Goal: Transaction & Acquisition: Purchase product/service

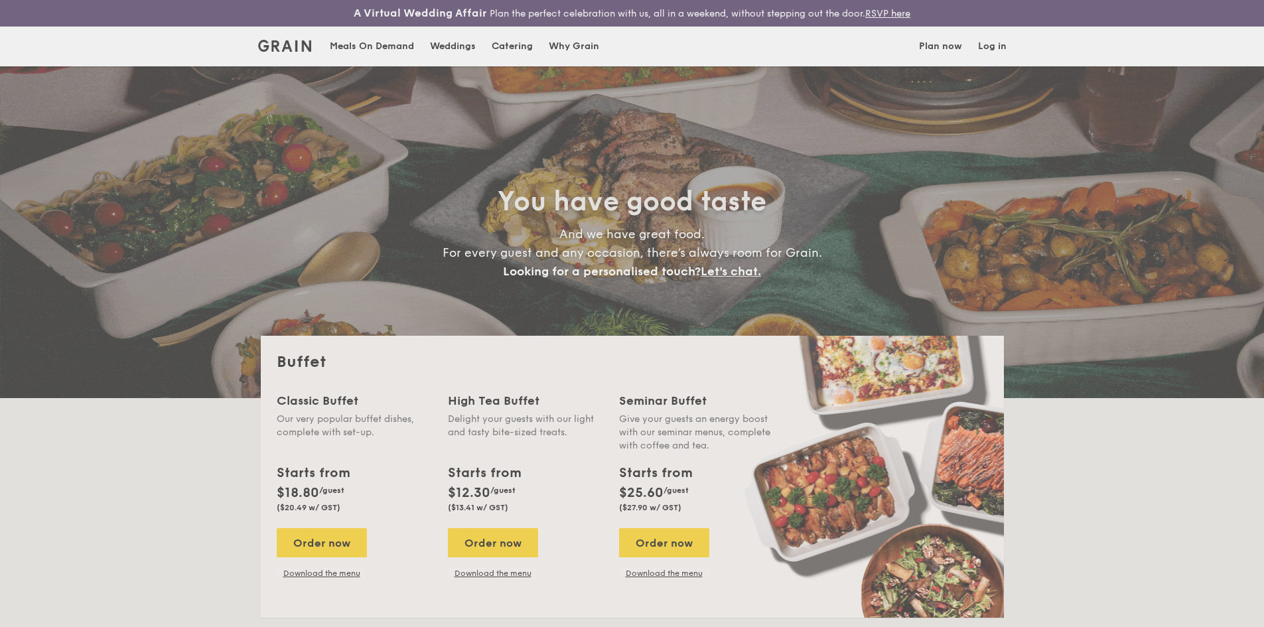
select select
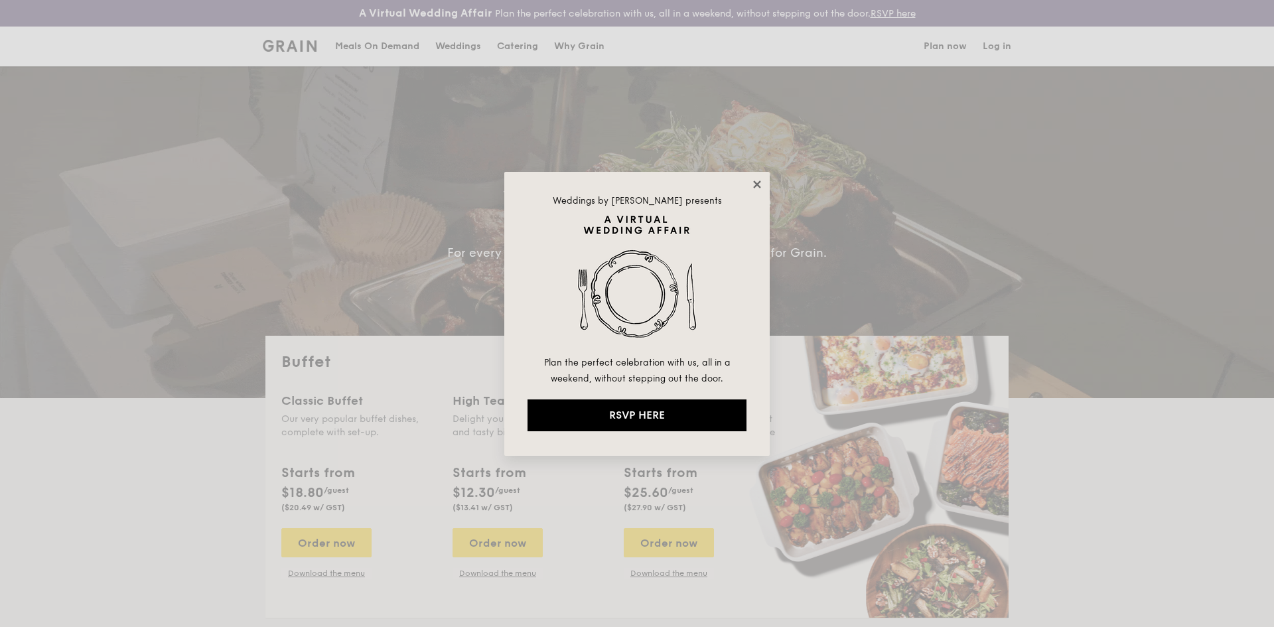
click at [759, 183] on icon at bounding box center [756, 184] width 7 height 7
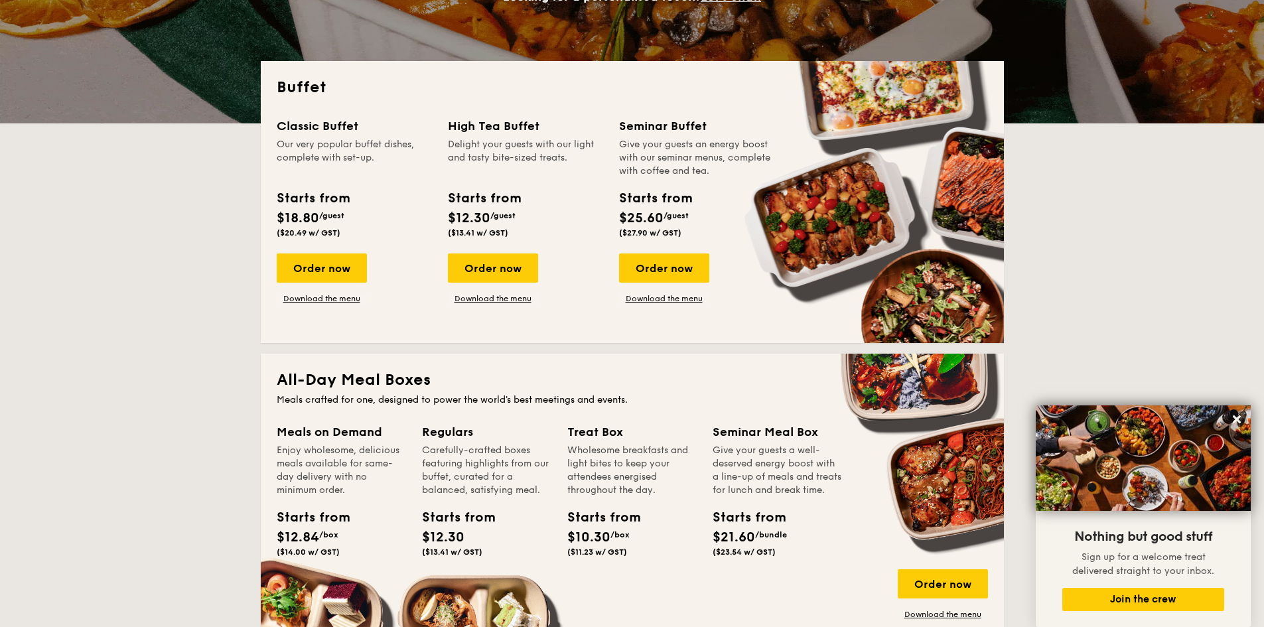
scroll to position [266, 0]
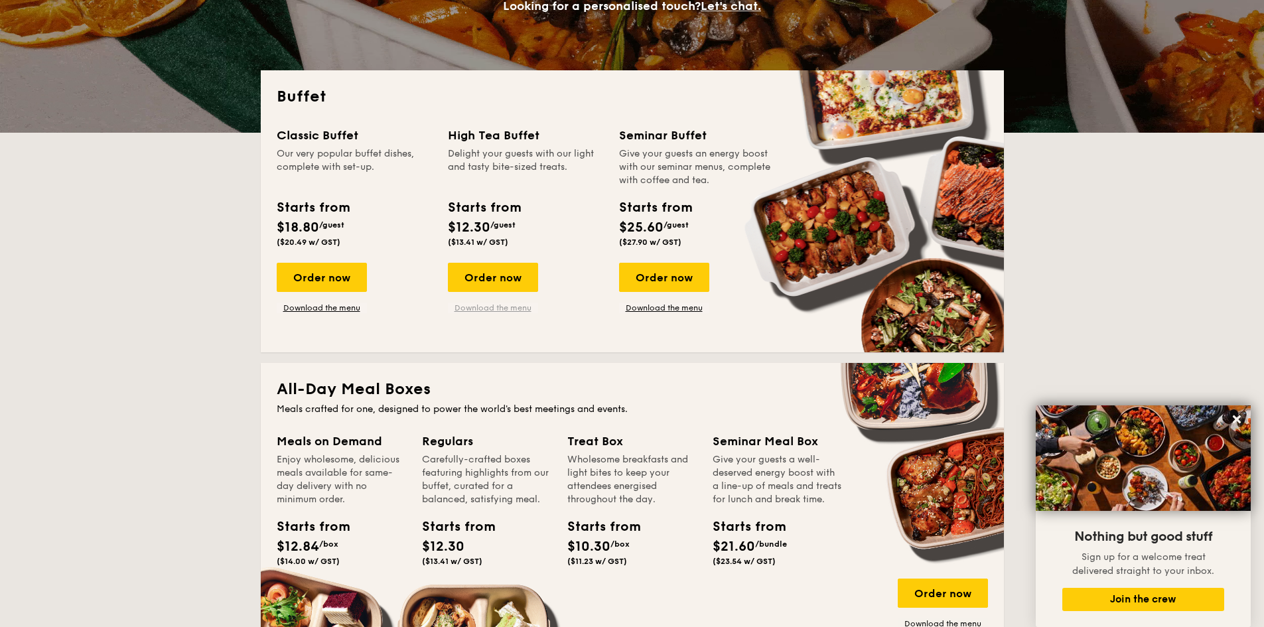
click at [503, 306] on link "Download the menu" at bounding box center [493, 308] width 90 height 11
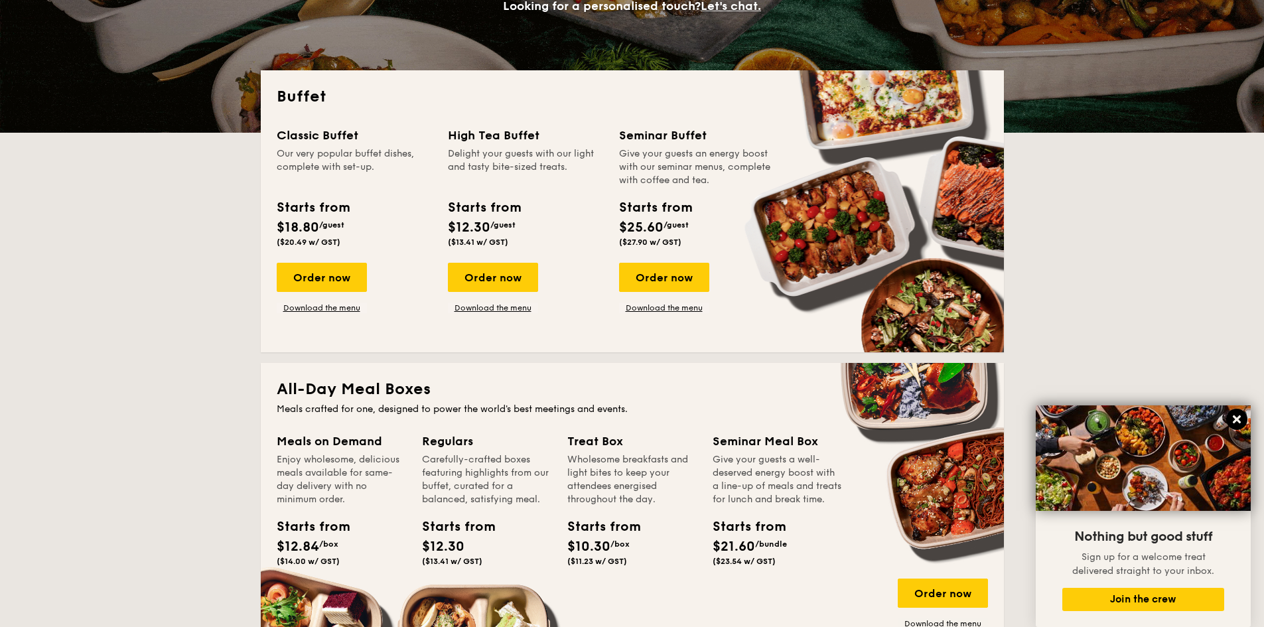
click at [1235, 422] on icon at bounding box center [1237, 420] width 8 height 8
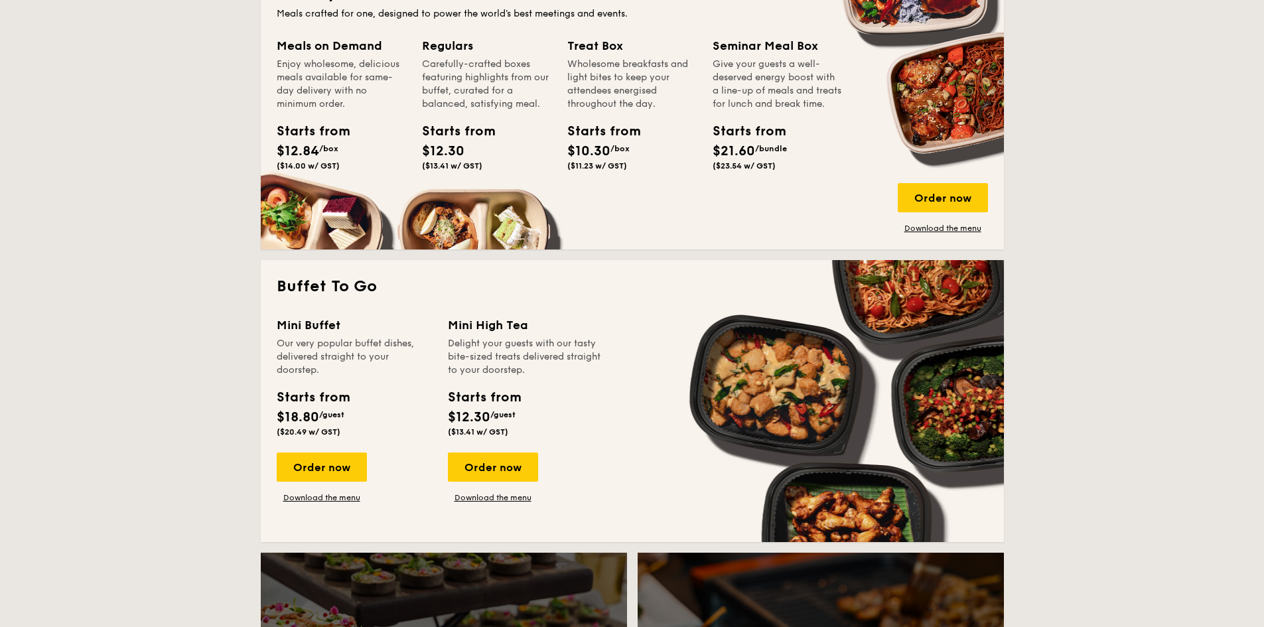
scroll to position [730, 0]
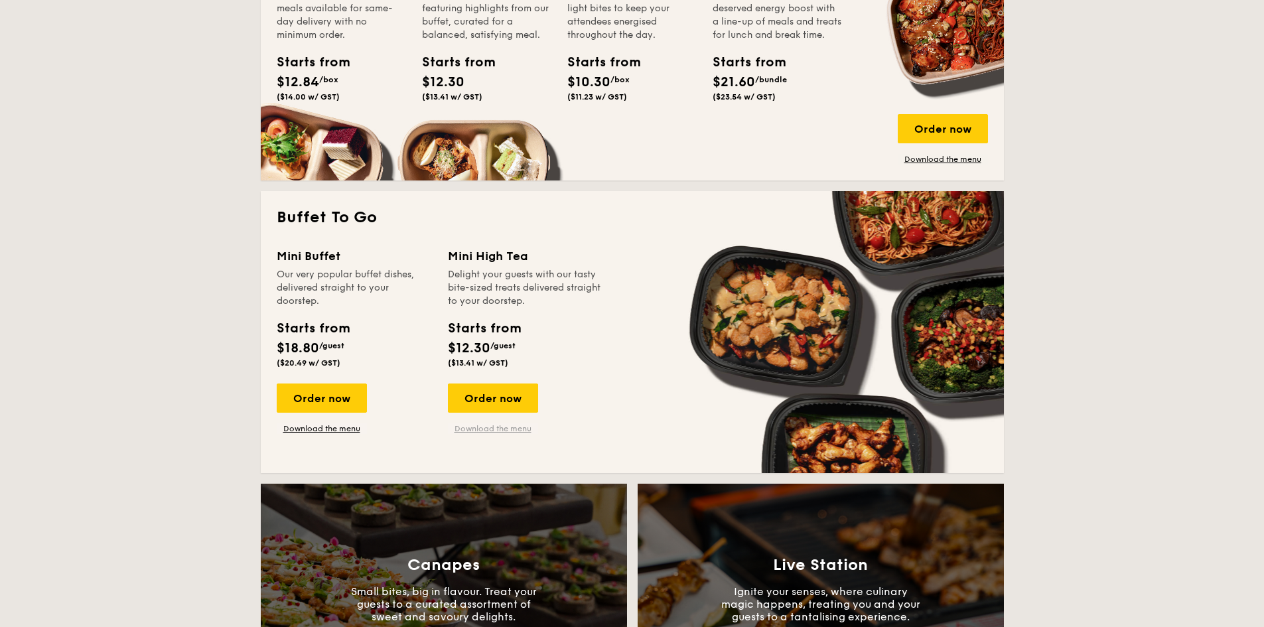
click at [474, 431] on link "Download the menu" at bounding box center [493, 428] width 90 height 11
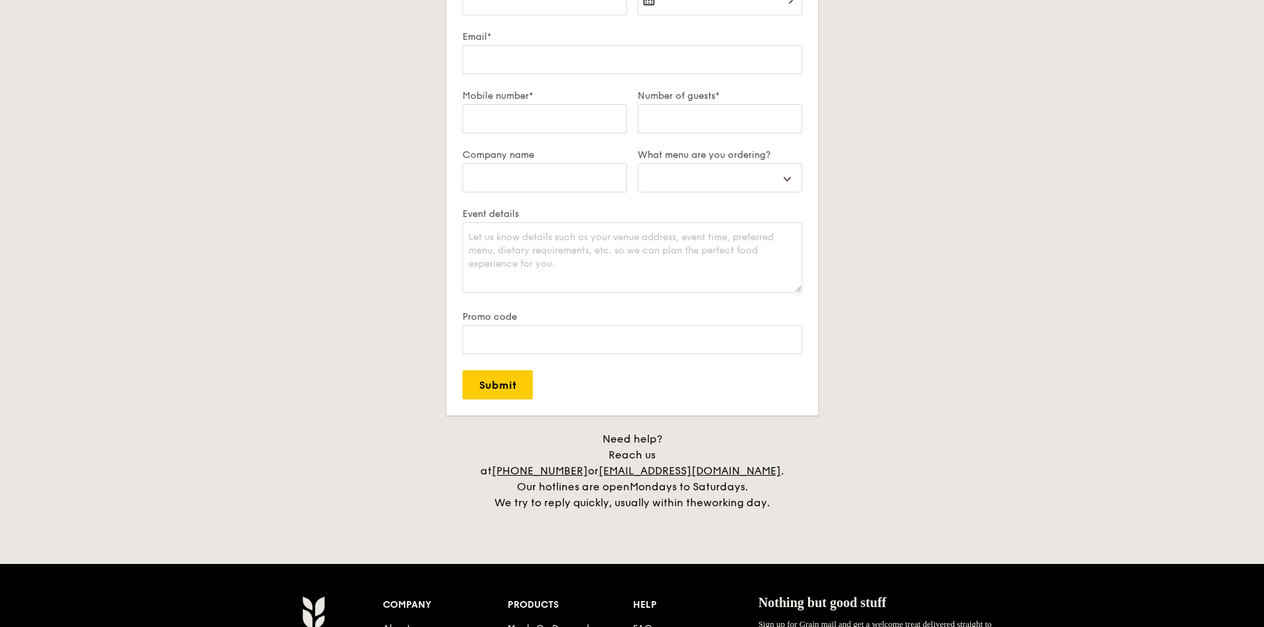
scroll to position [2730, 0]
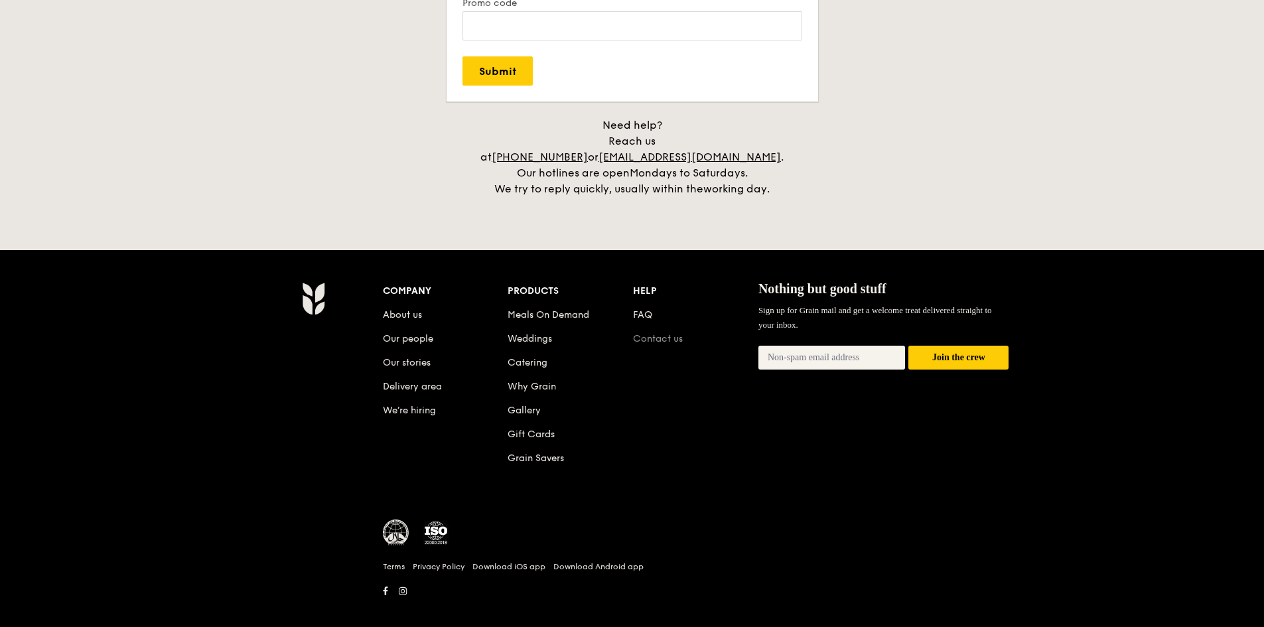
click at [637, 333] on link "Contact us" at bounding box center [658, 338] width 50 height 11
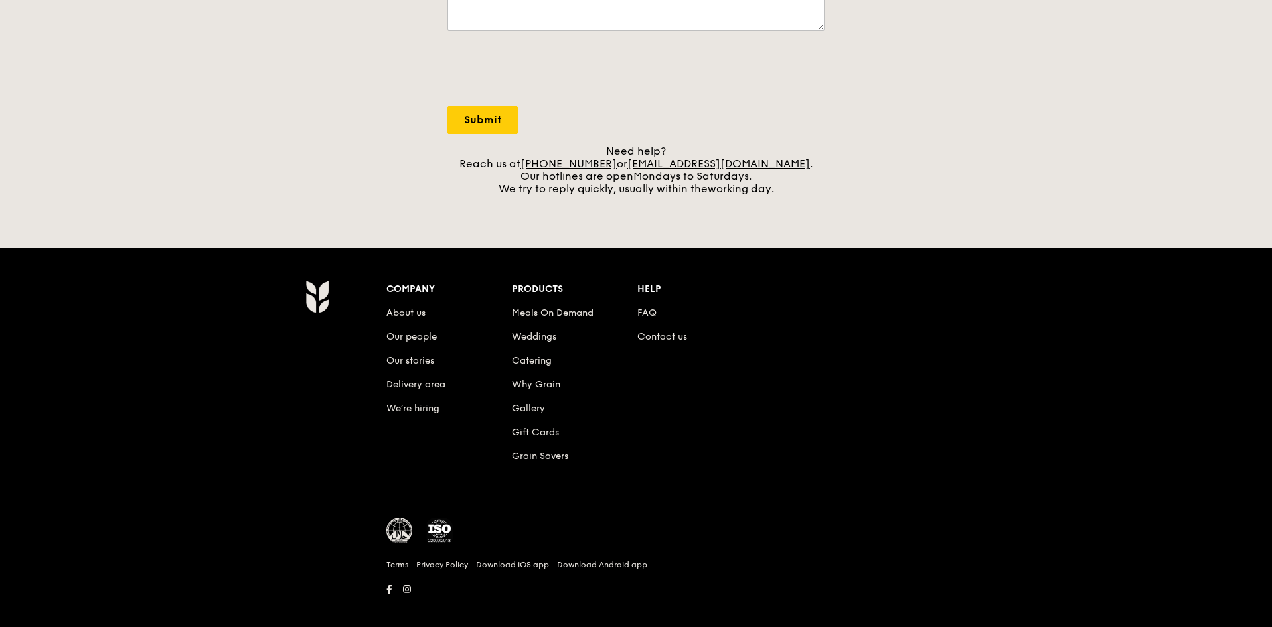
scroll to position [491, 0]
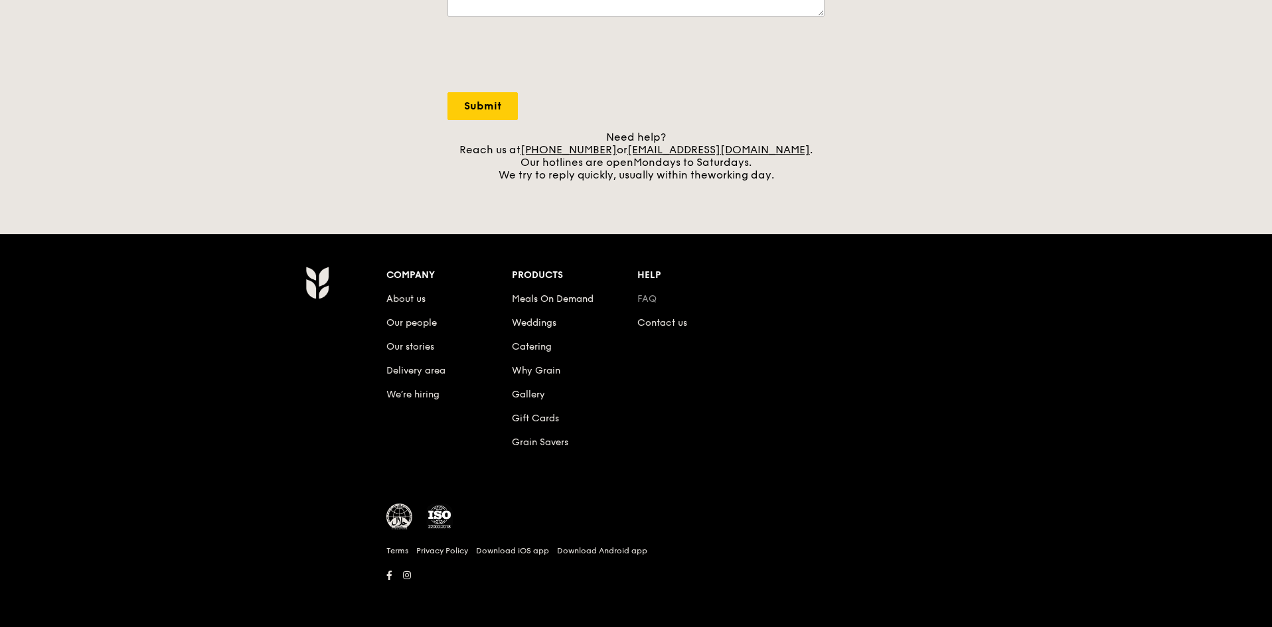
click at [649, 300] on link "FAQ" at bounding box center [646, 298] width 19 height 11
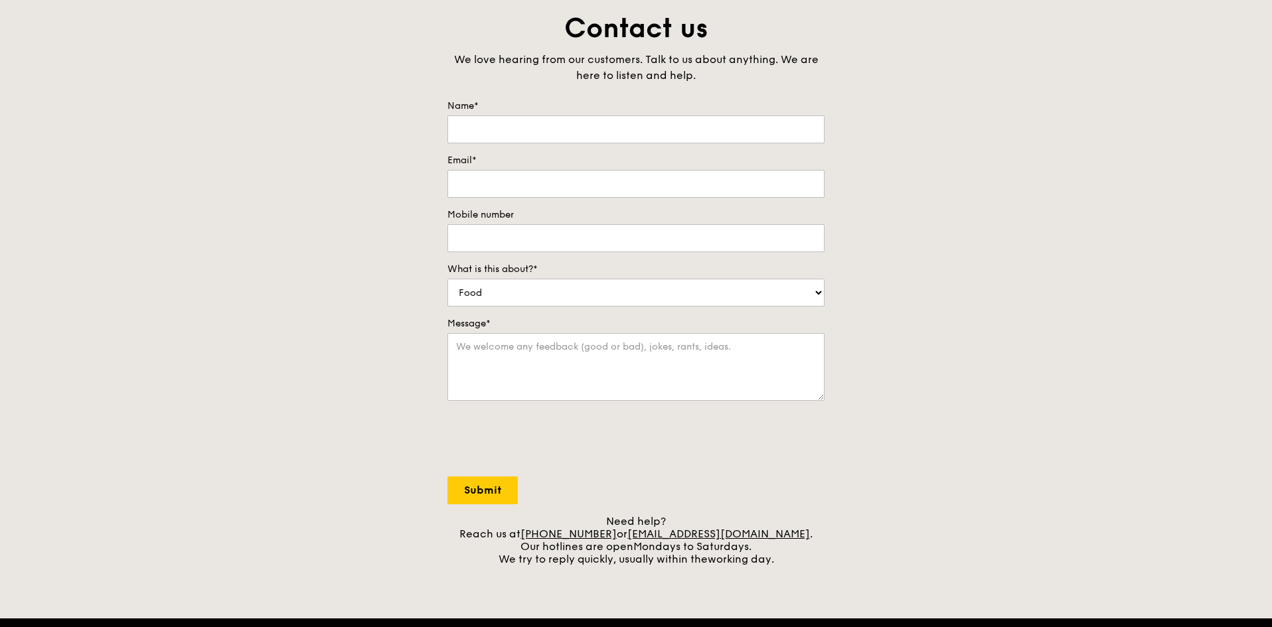
scroll to position [0, 0]
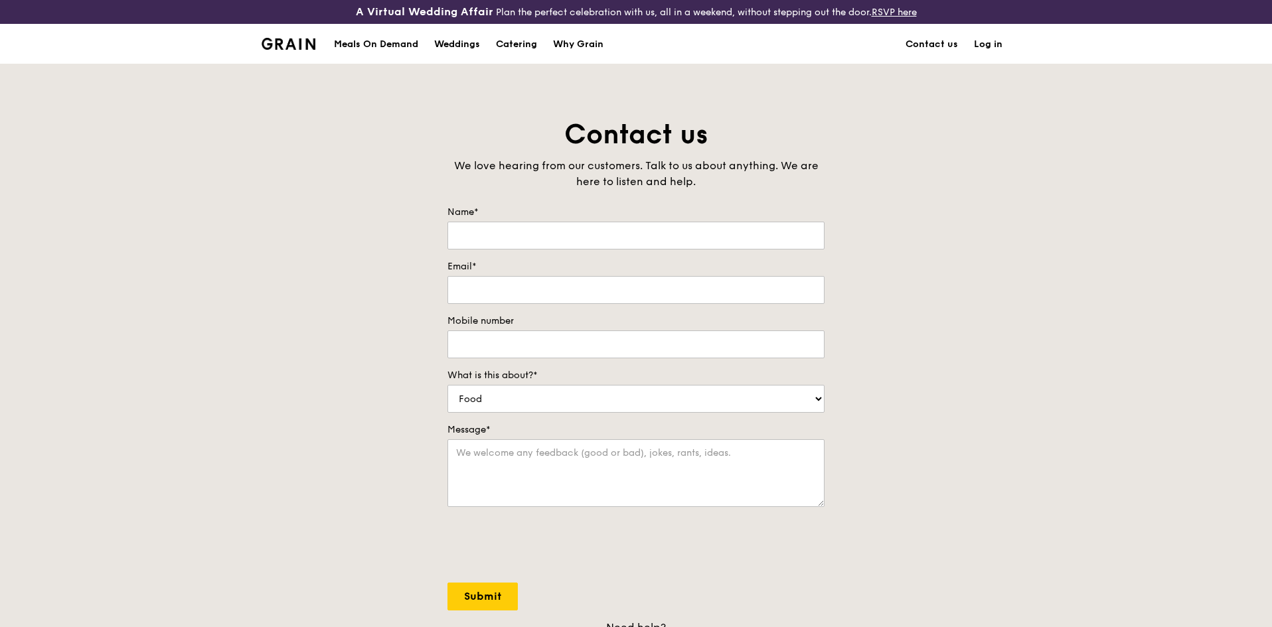
click at [402, 44] on div "Meals On Demand" at bounding box center [376, 45] width 84 height 40
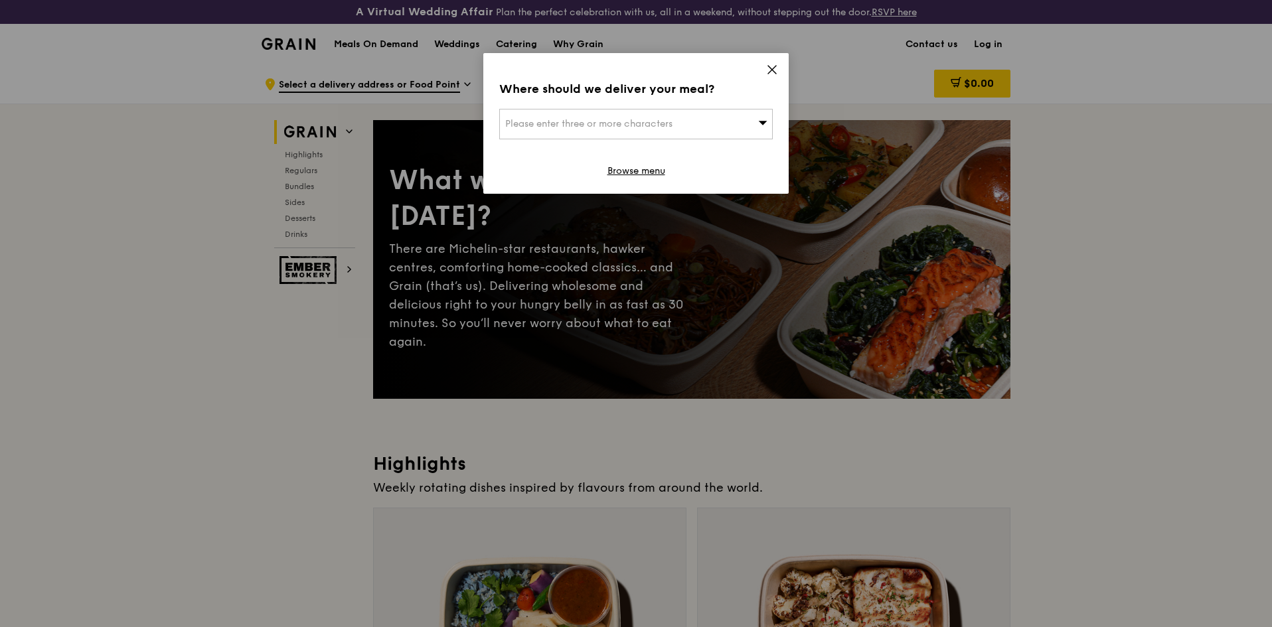
click at [771, 71] on icon at bounding box center [772, 70] width 8 height 8
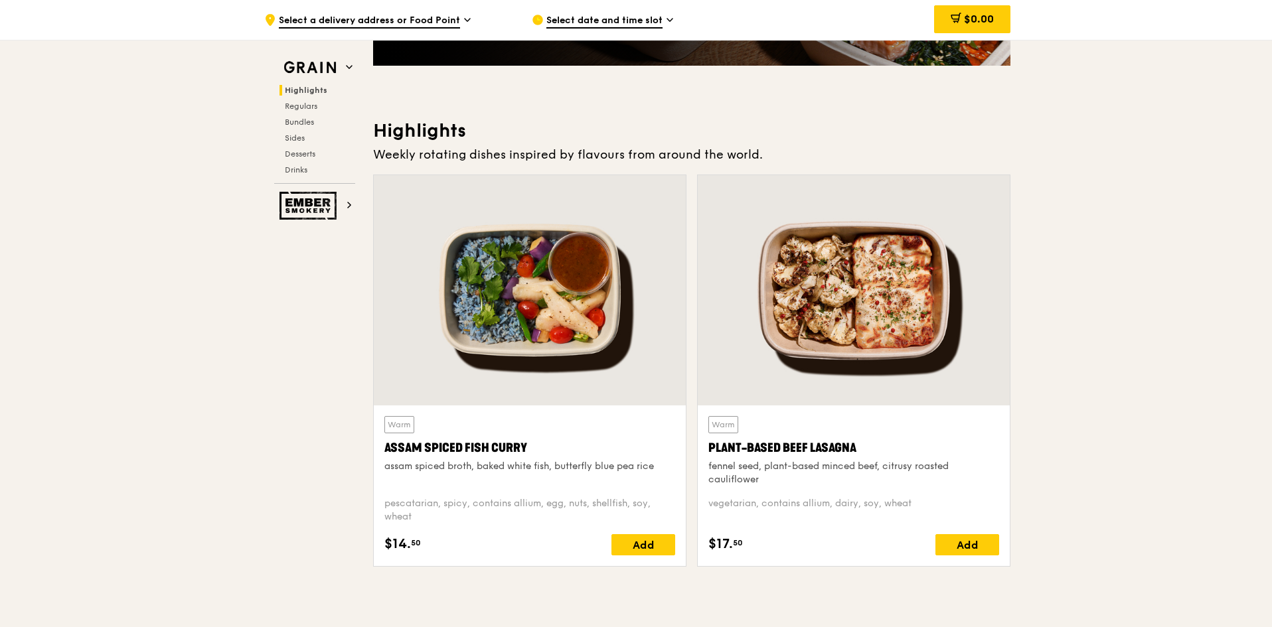
scroll to position [332, 0]
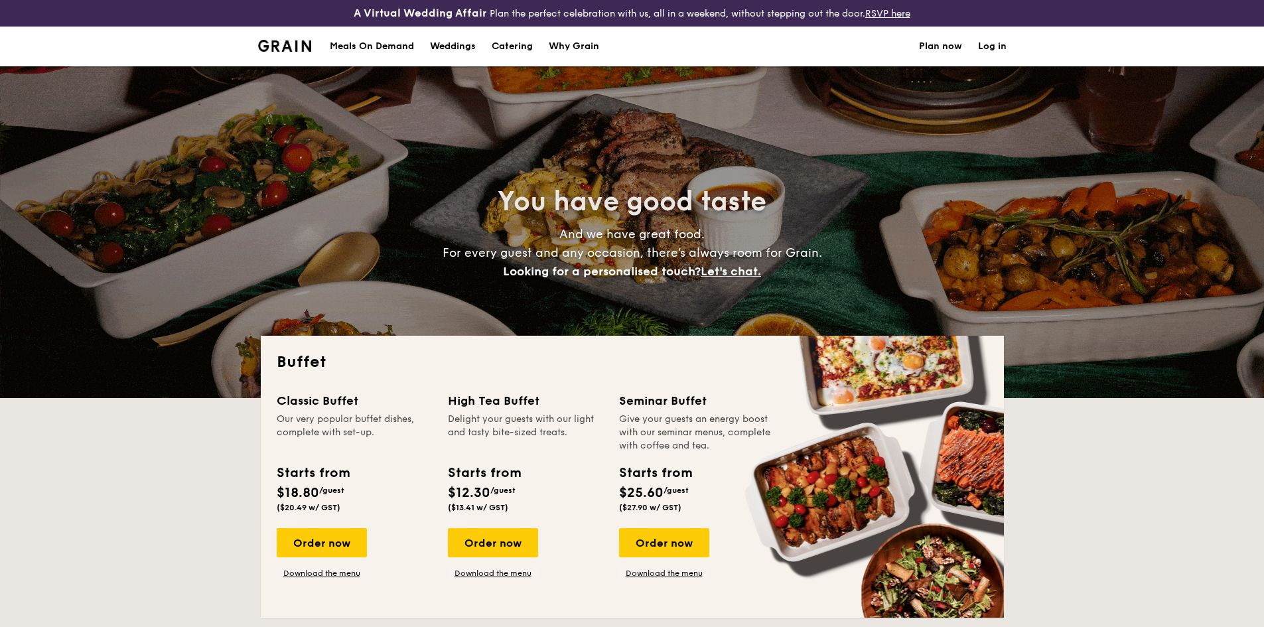
select select
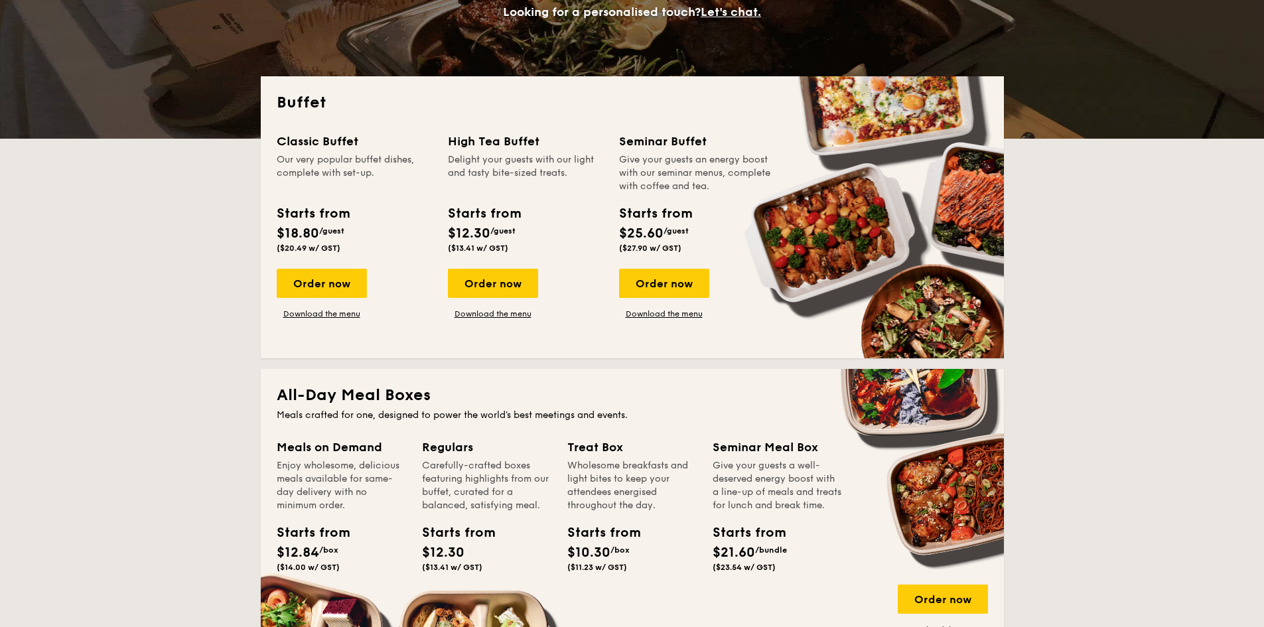
scroll to position [266, 0]
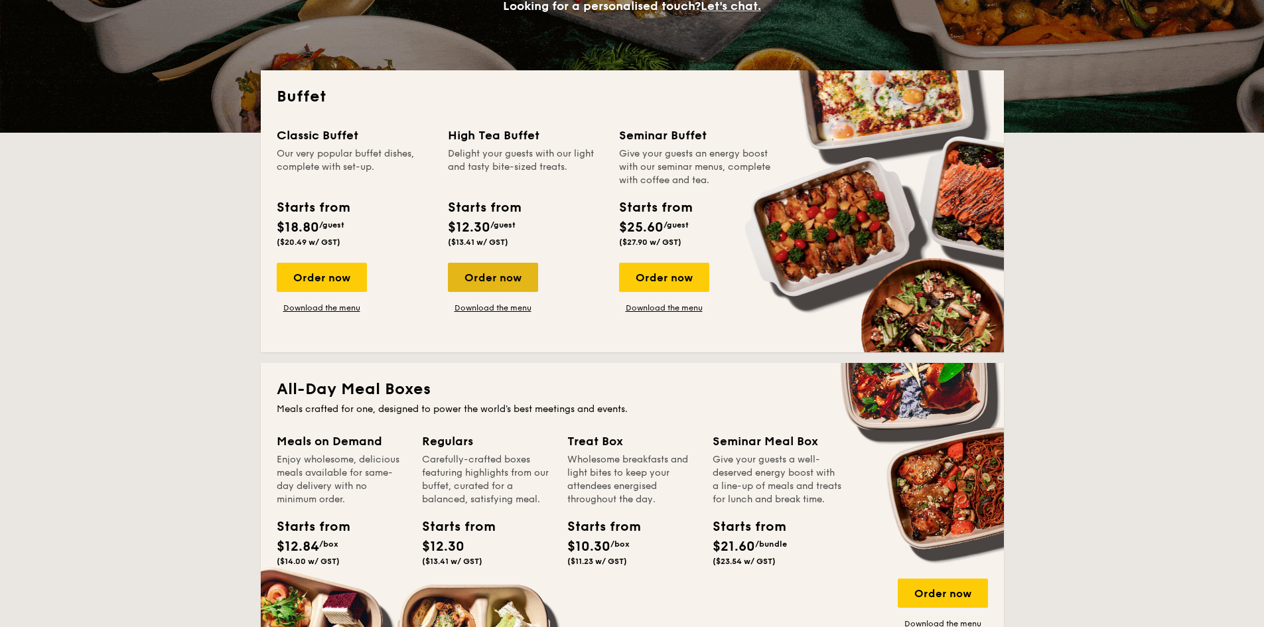
click at [502, 278] on div "Order now" at bounding box center [493, 277] width 90 height 29
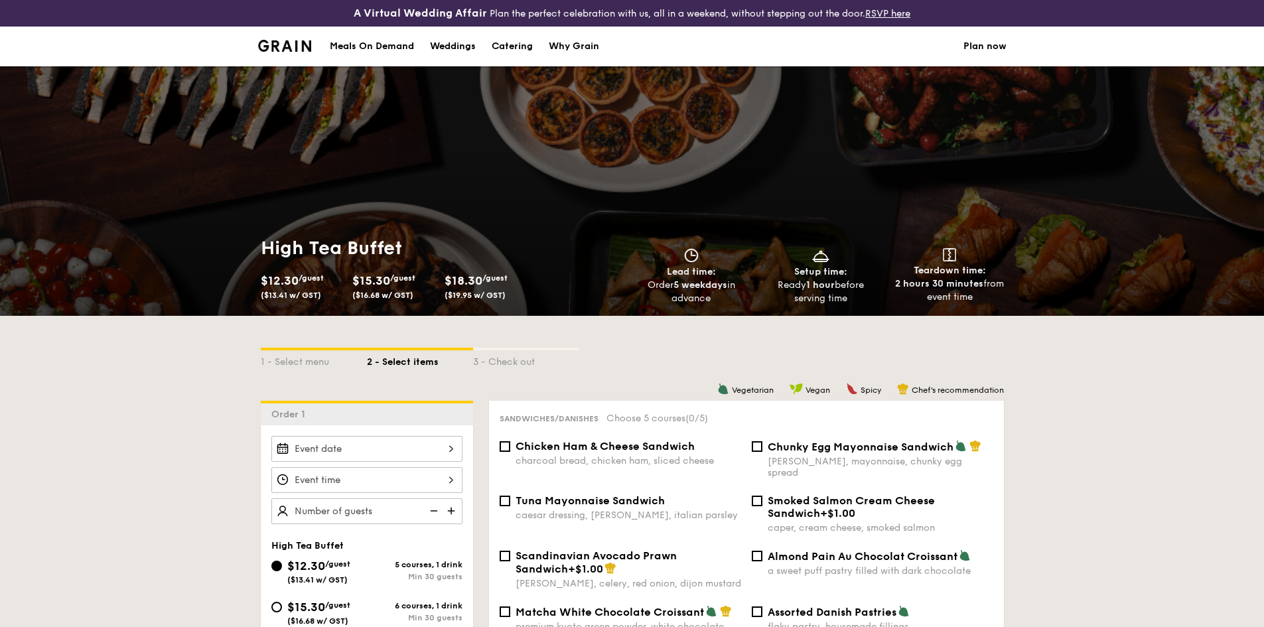
scroll to position [266, 0]
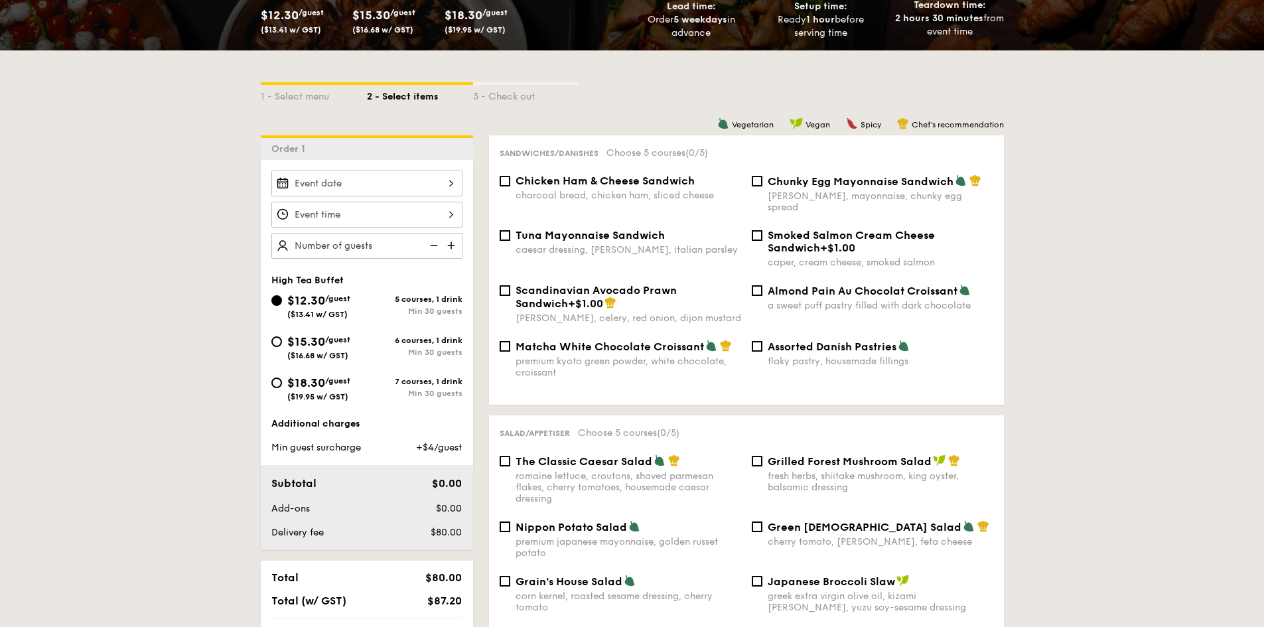
click at [530, 183] on span "Chicken Ham & Cheese Sandwich" at bounding box center [605, 181] width 179 height 13
click at [510, 183] on input "Chicken Ham & Cheese Sandwich charcoal bread, chicken ham, sliced cheese" at bounding box center [505, 181] width 11 height 11
checkbox input "true"
click at [798, 181] on span "Chunky Egg Mayonnaise Sandwich" at bounding box center [861, 181] width 186 height 13
click at [763, 181] on input "Chunky Egg Mayonnaise Sandwich dijon mustard, mayonnaise, chunky egg spread" at bounding box center [757, 181] width 11 height 11
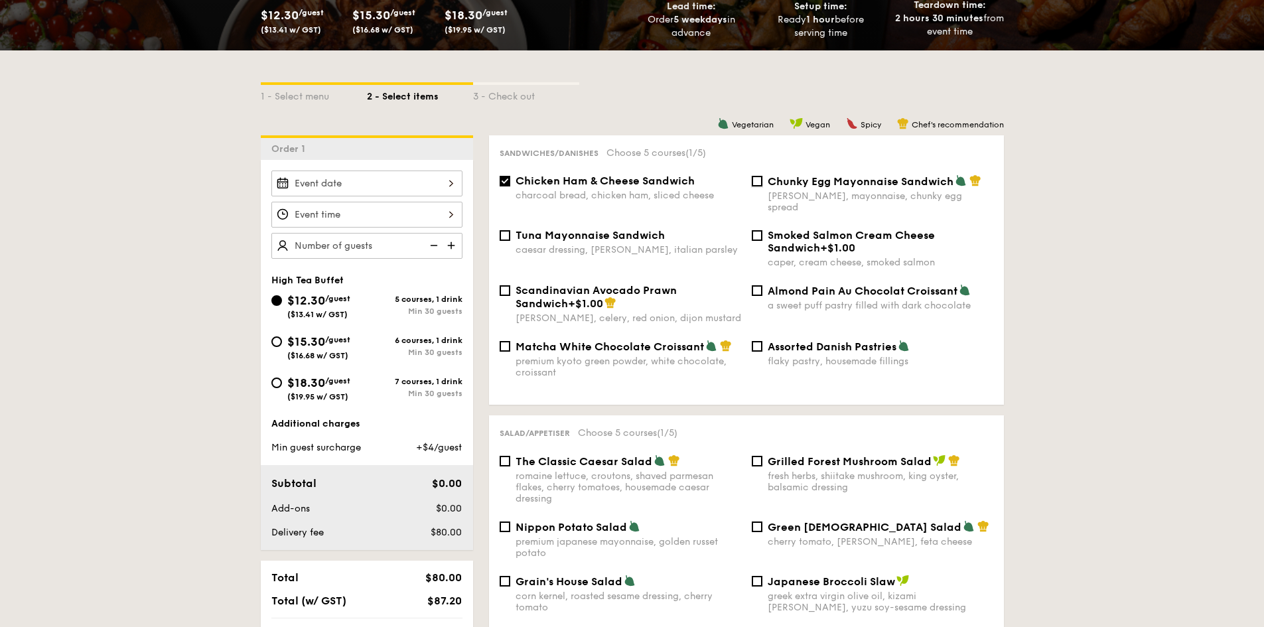
checkbox input "true"
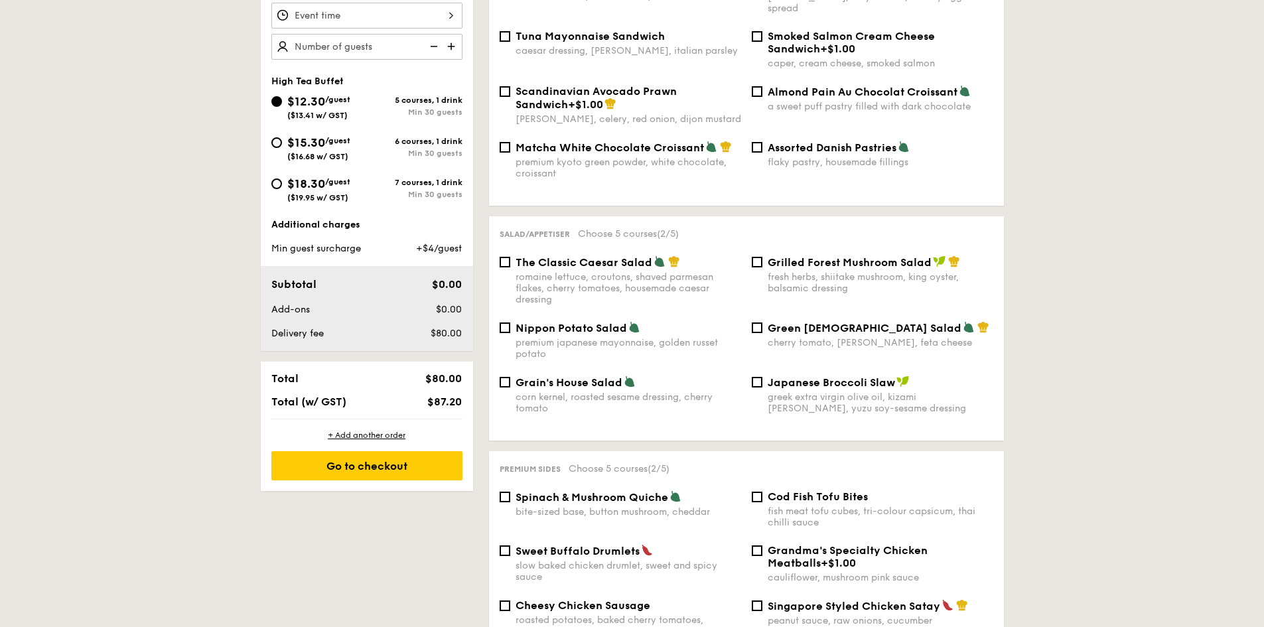
click at [804, 141] on span "Assorted Danish Pastries" at bounding box center [832, 147] width 129 height 13
click at [763, 142] on input "Assorted Danish Pastries flaky pastry, housemade fillings" at bounding box center [757, 147] width 11 height 11
checkbox input "true"
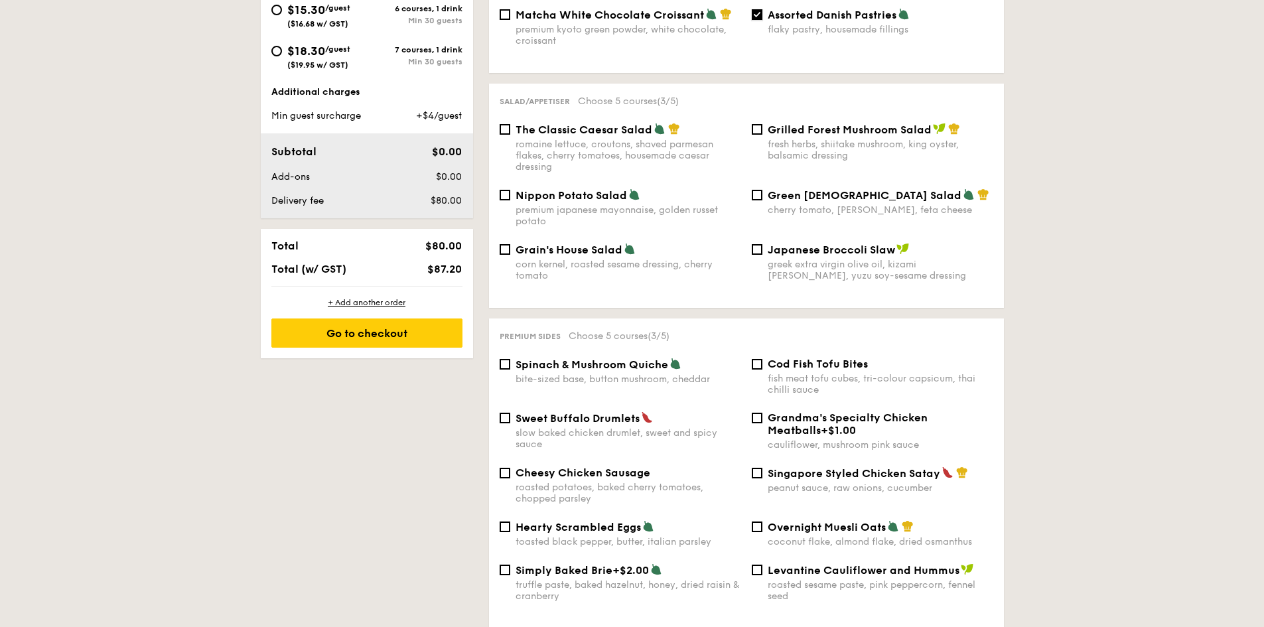
scroll to position [664, 0]
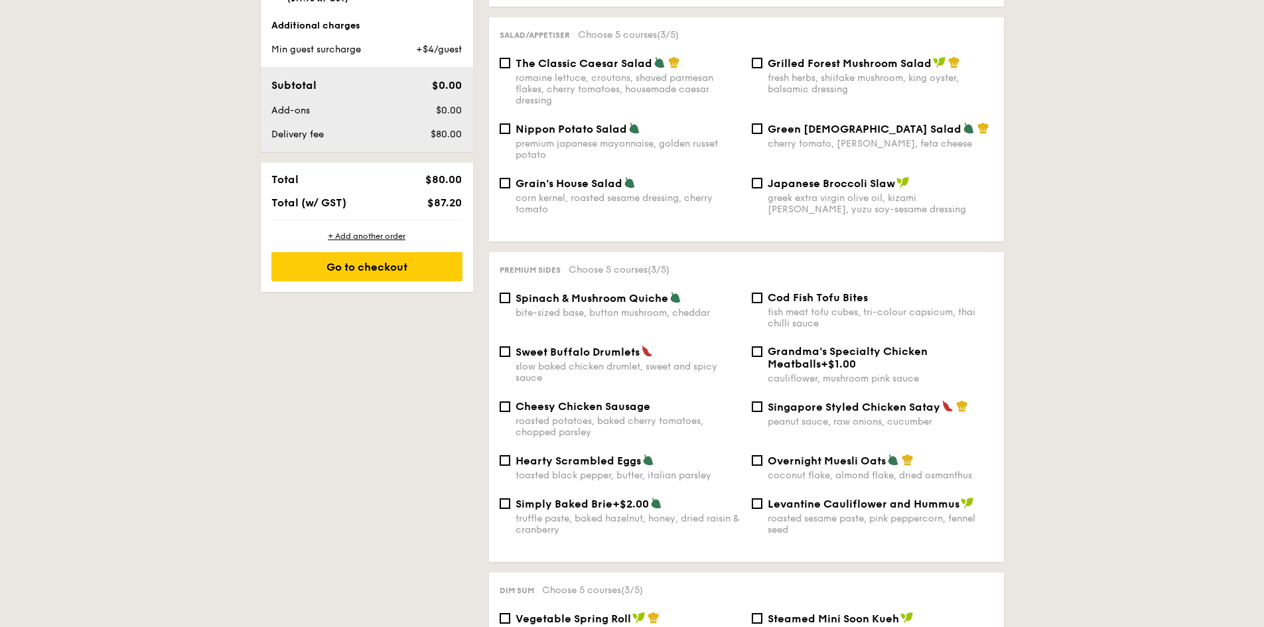
click at [595, 293] on span "Spinach & Mushroom Quiche" at bounding box center [592, 298] width 153 height 13
click at [510, 293] on input "Spinach & Mushroom Quiche bite-sized base, button mushroom, cheddar" at bounding box center [505, 298] width 11 height 11
checkbox input "true"
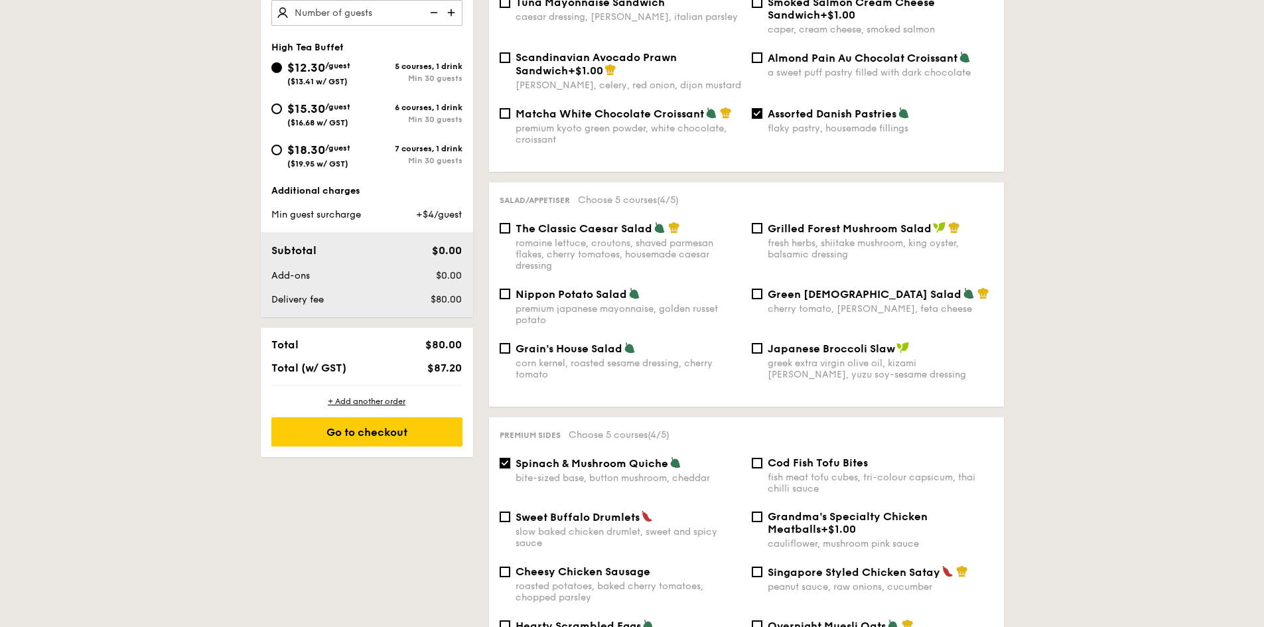
scroll to position [332, 0]
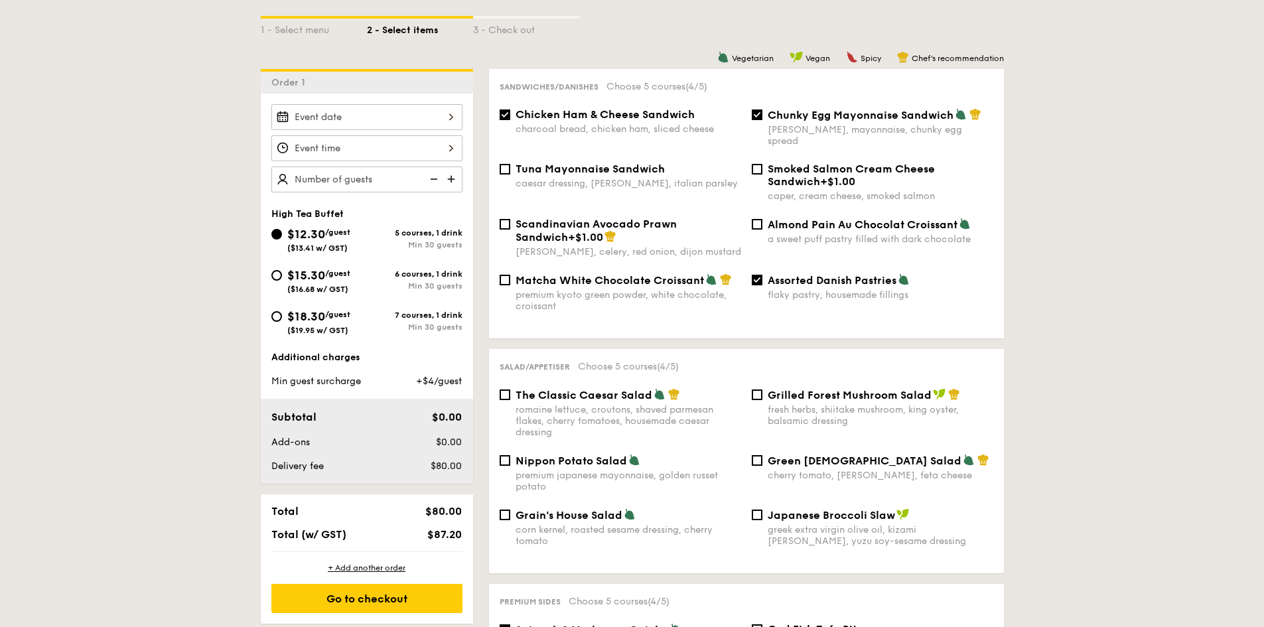
click at [838, 218] on span "Almond Pain Au Chocolat Croissant" at bounding box center [863, 224] width 190 height 13
click at [763, 219] on input "Almond Pain Au Chocolat Croissant a sweet puff pastry filled with dark chocolate" at bounding box center [757, 224] width 11 height 11
checkbox input "true"
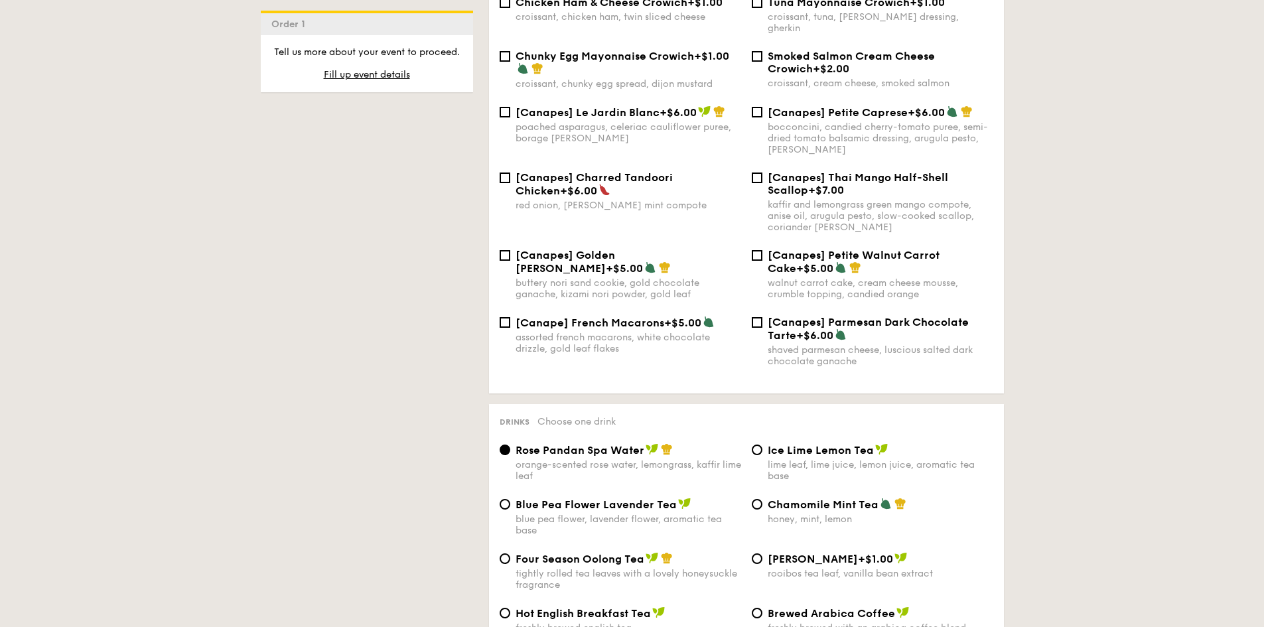
scroll to position [2058, 0]
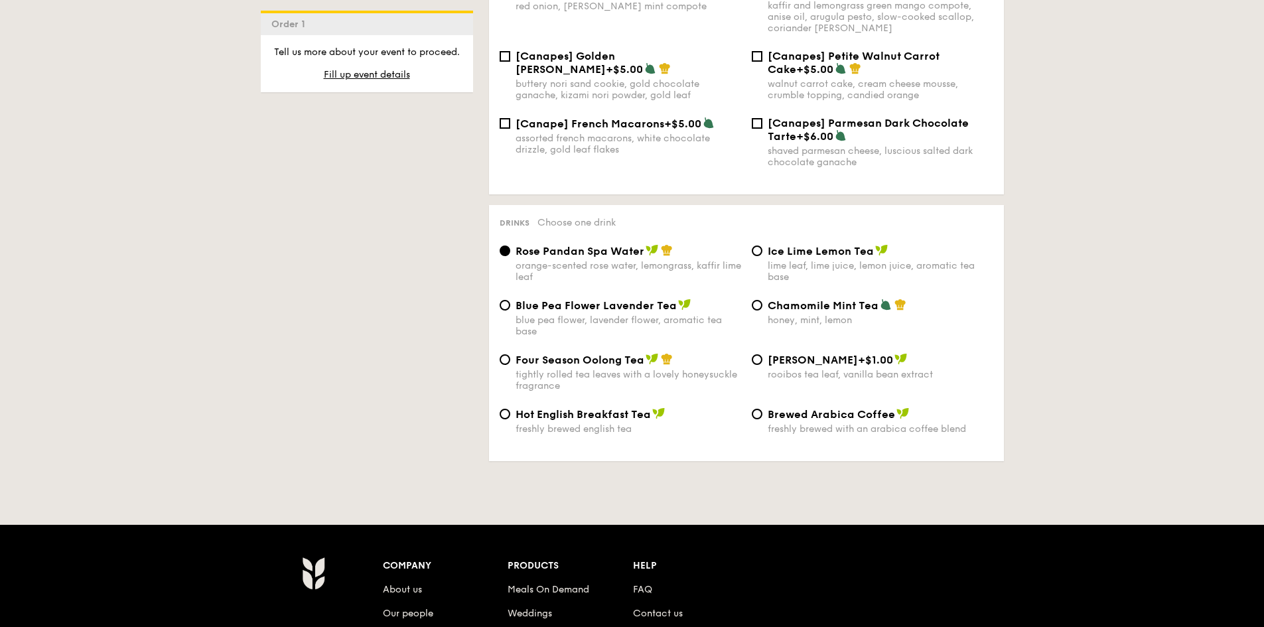
click at [797, 408] on div "Brewed Arabica Coffee freshly brewed with an arabica coffee blend" at bounding box center [881, 421] width 226 height 27
click at [763, 409] on input "Brewed Arabica Coffee freshly brewed with an arabica coffee blend" at bounding box center [757, 414] width 11 height 11
radio input "true"
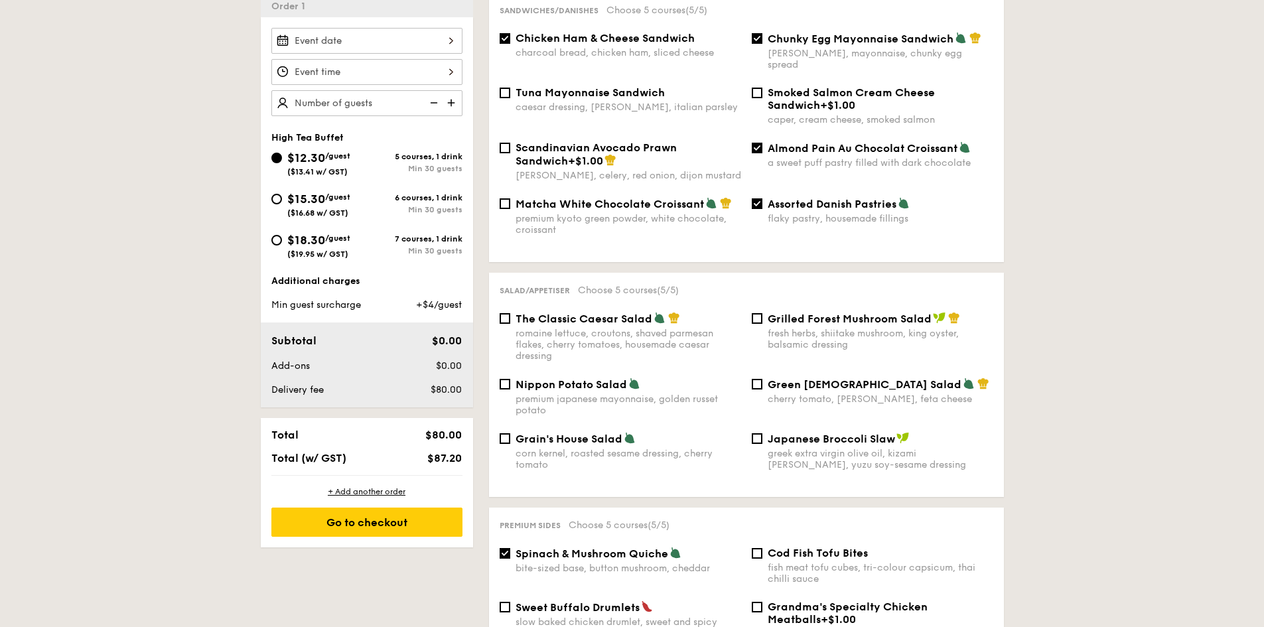
scroll to position [332, 0]
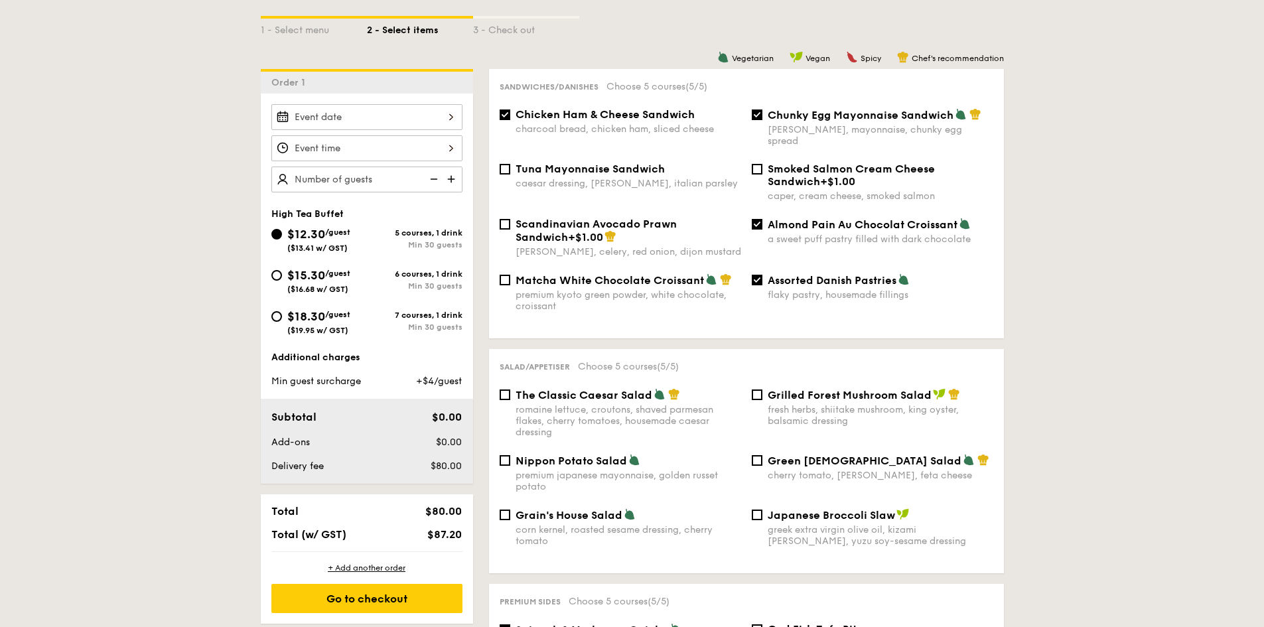
click at [396, 116] on div at bounding box center [366, 117] width 191 height 26
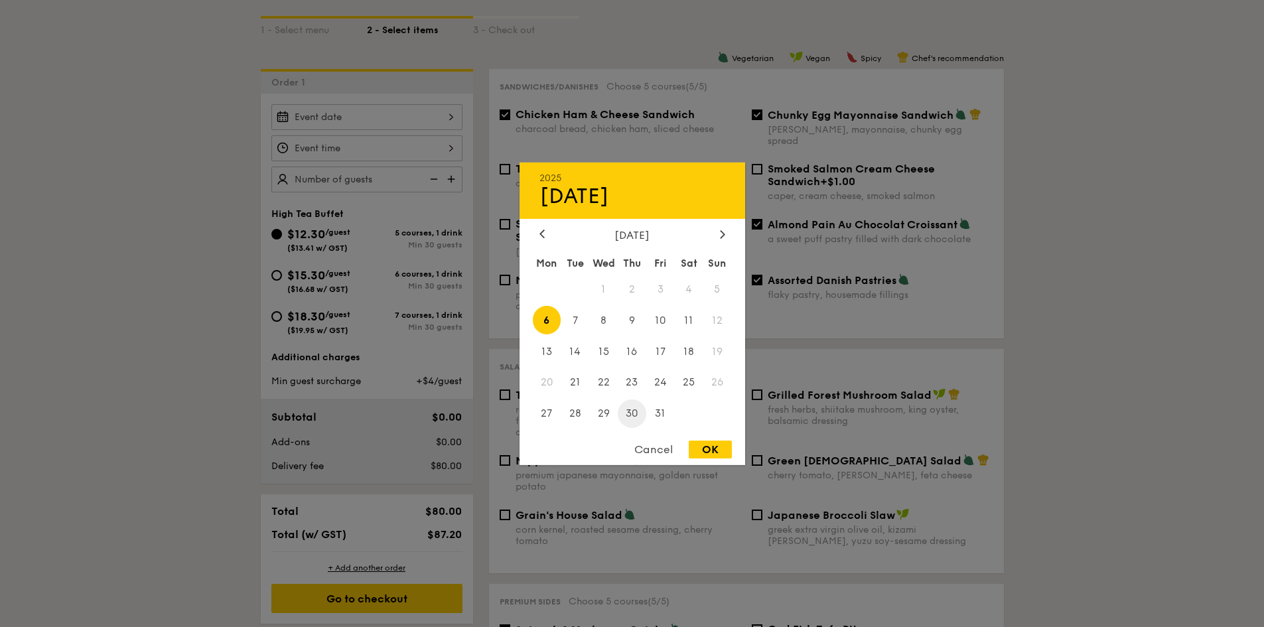
click at [639, 416] on span "30" at bounding box center [632, 414] width 29 height 29
click at [700, 452] on div "OK" at bounding box center [710, 450] width 43 height 18
type input "[DATE]"
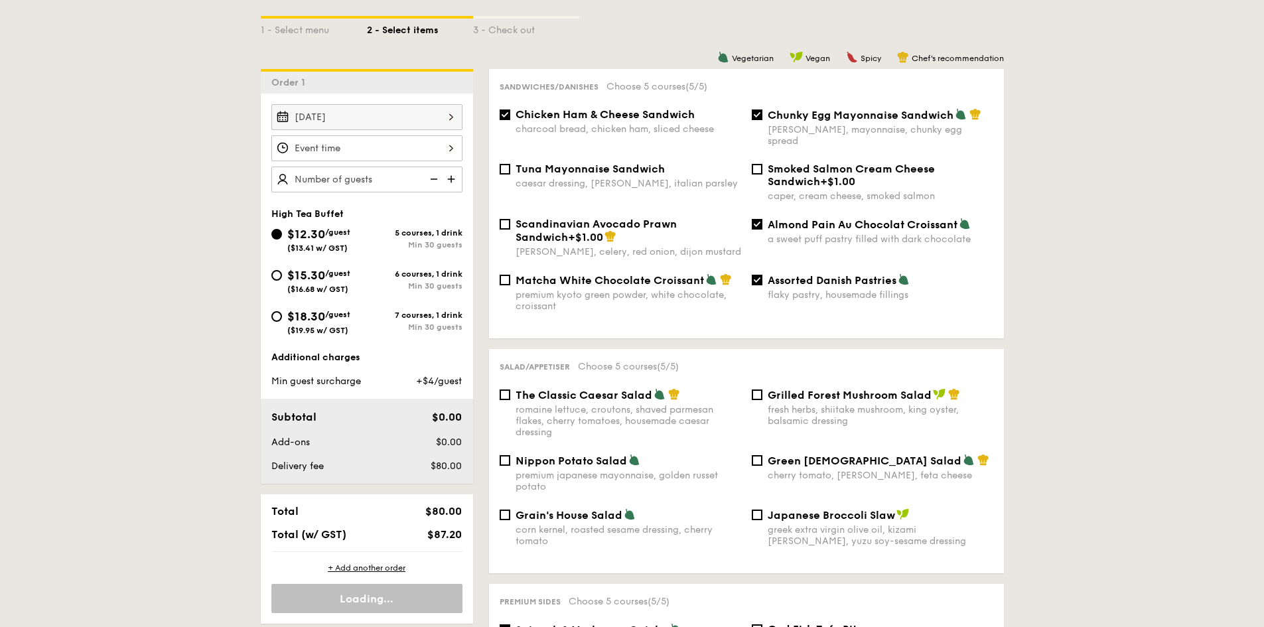
click at [414, 155] on div "12 1 2 3 4 5 6 7 8 9 10 11 00 15 30 45 am pm Cancel OK" at bounding box center [366, 148] width 191 height 26
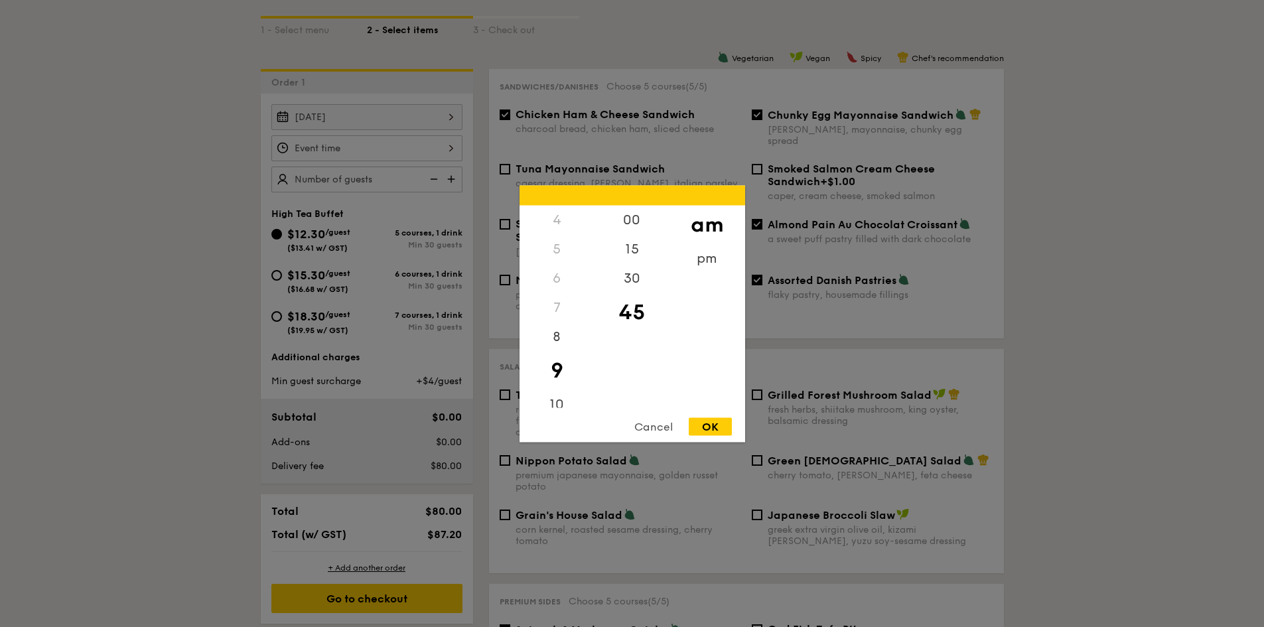
drag, startPoint x: 636, startPoint y: 317, endPoint x: 628, endPoint y: 394, distance: 76.7
click at [628, 404] on div "00 15 30 45" at bounding box center [632, 306] width 75 height 202
click at [635, 219] on div "00" at bounding box center [632, 224] width 75 height 38
click at [710, 430] on div "OK" at bounding box center [710, 427] width 43 height 18
type input "9:00AM"
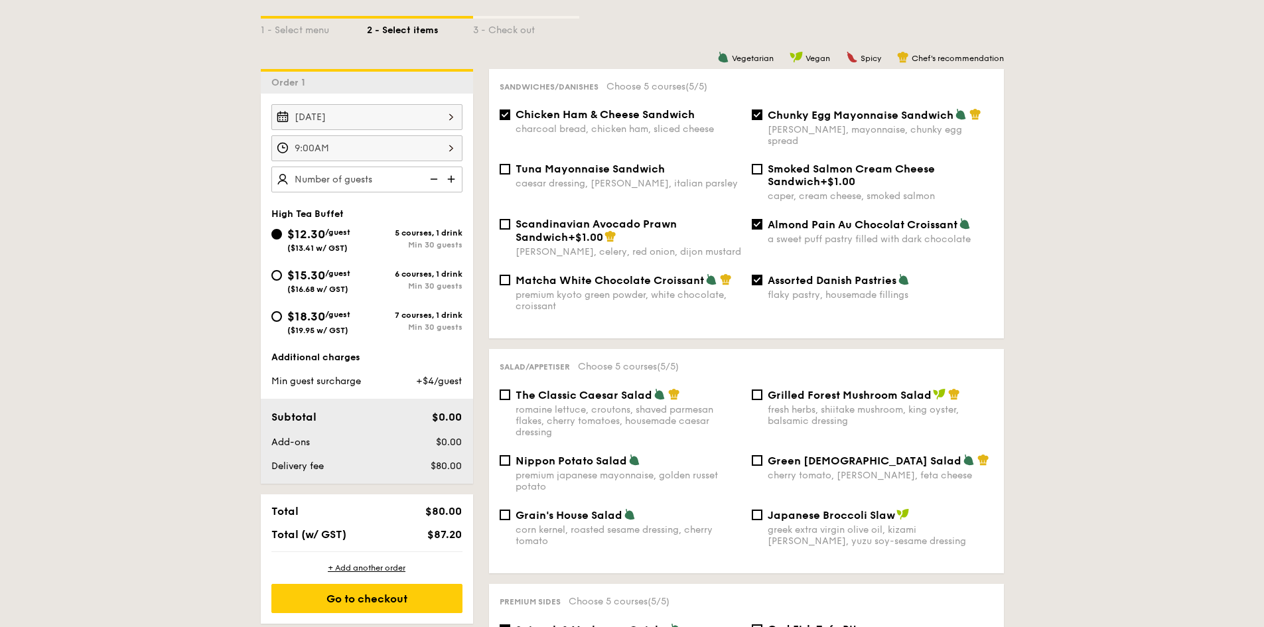
click at [448, 182] on img at bounding box center [453, 179] width 20 height 25
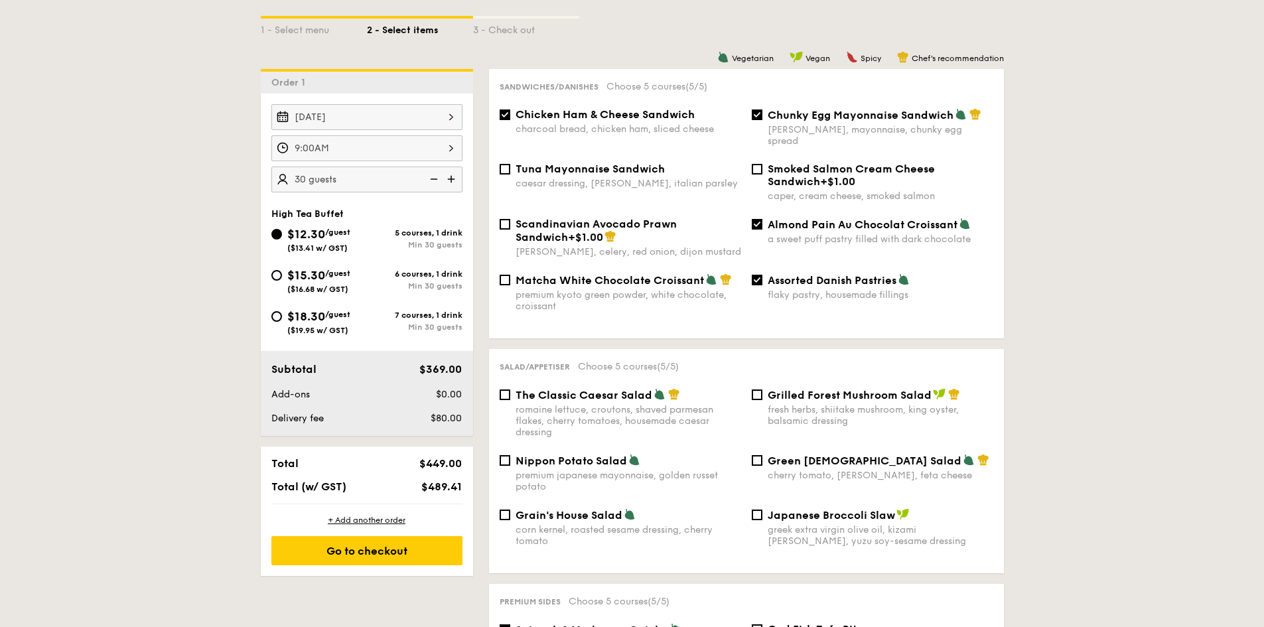
click at [448, 182] on img at bounding box center [453, 179] width 20 height 25
type input "35 guests"
click at [387, 548] on div "Go to checkout" at bounding box center [366, 550] width 191 height 29
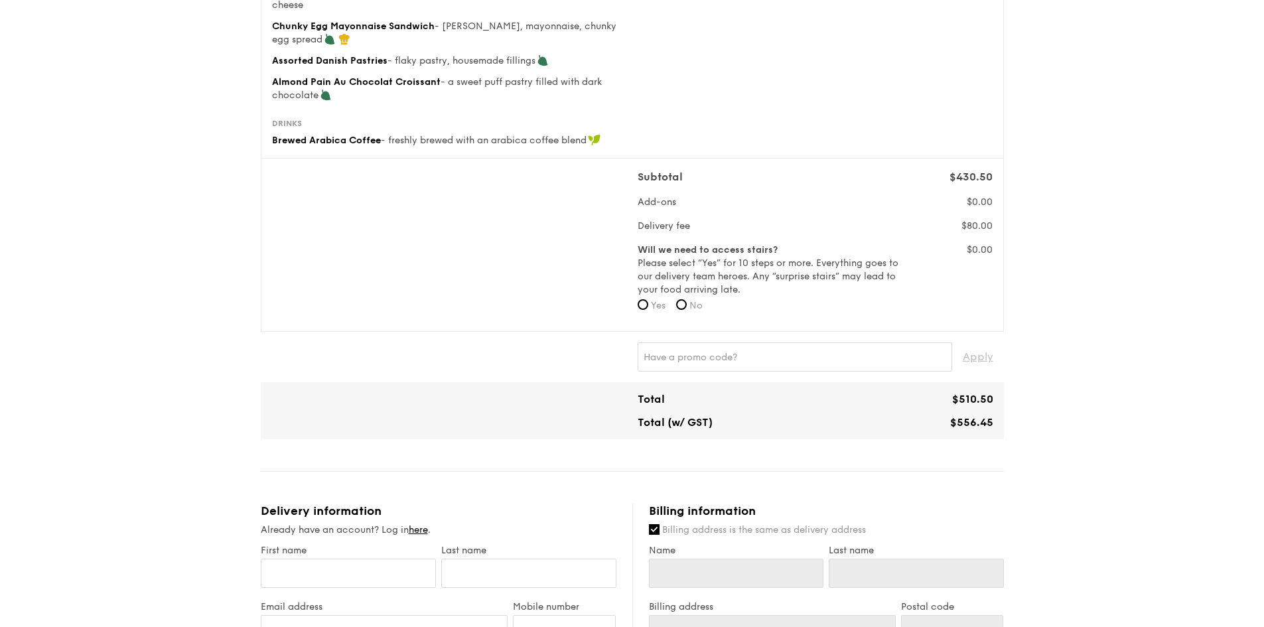
scroll to position [266, 0]
click at [694, 305] on span "No" at bounding box center [696, 306] width 13 height 11
click at [687, 305] on input "No" at bounding box center [681, 305] width 11 height 11
radio input "true"
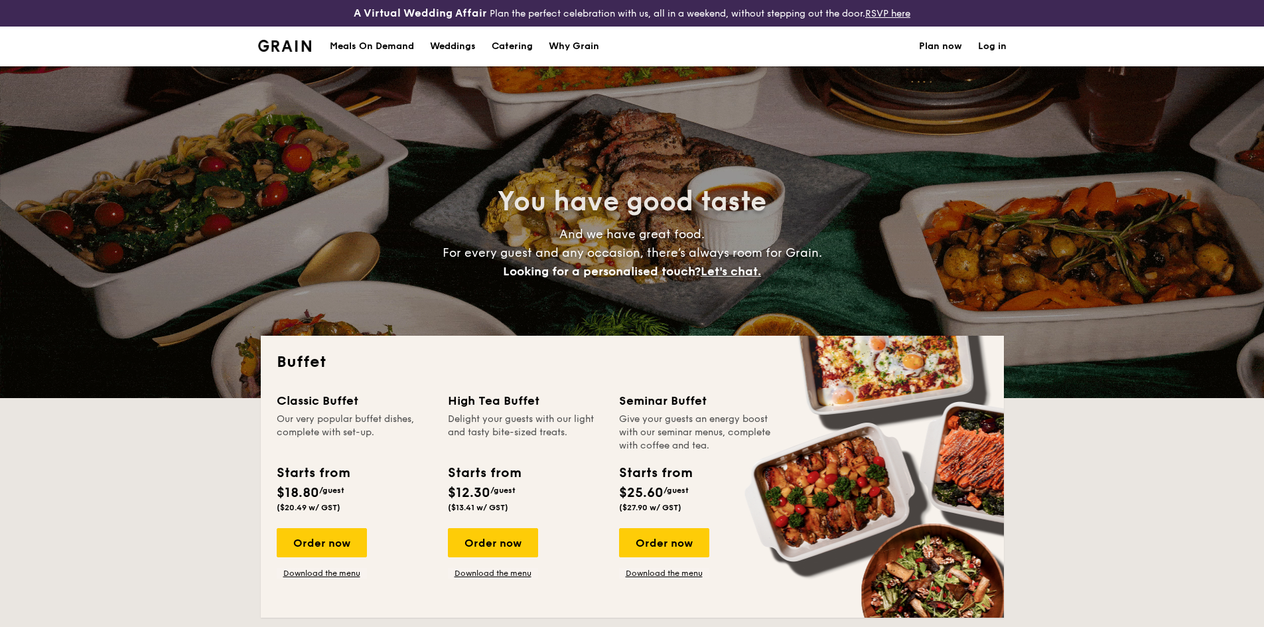
select select
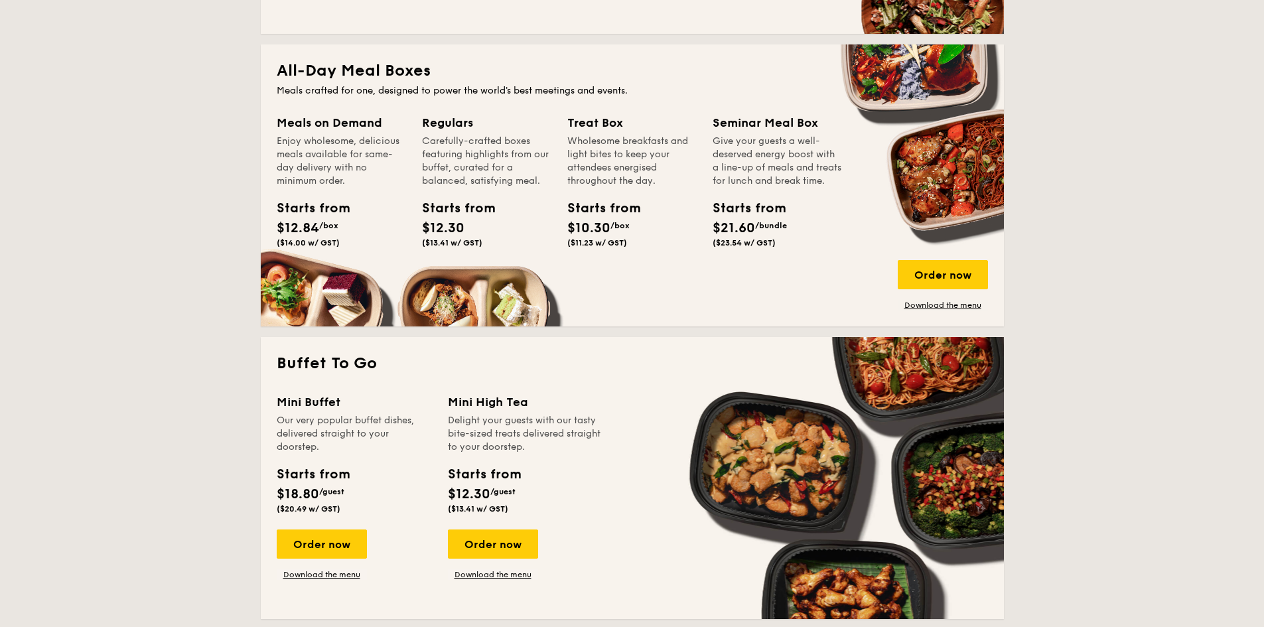
scroll to position [730, 0]
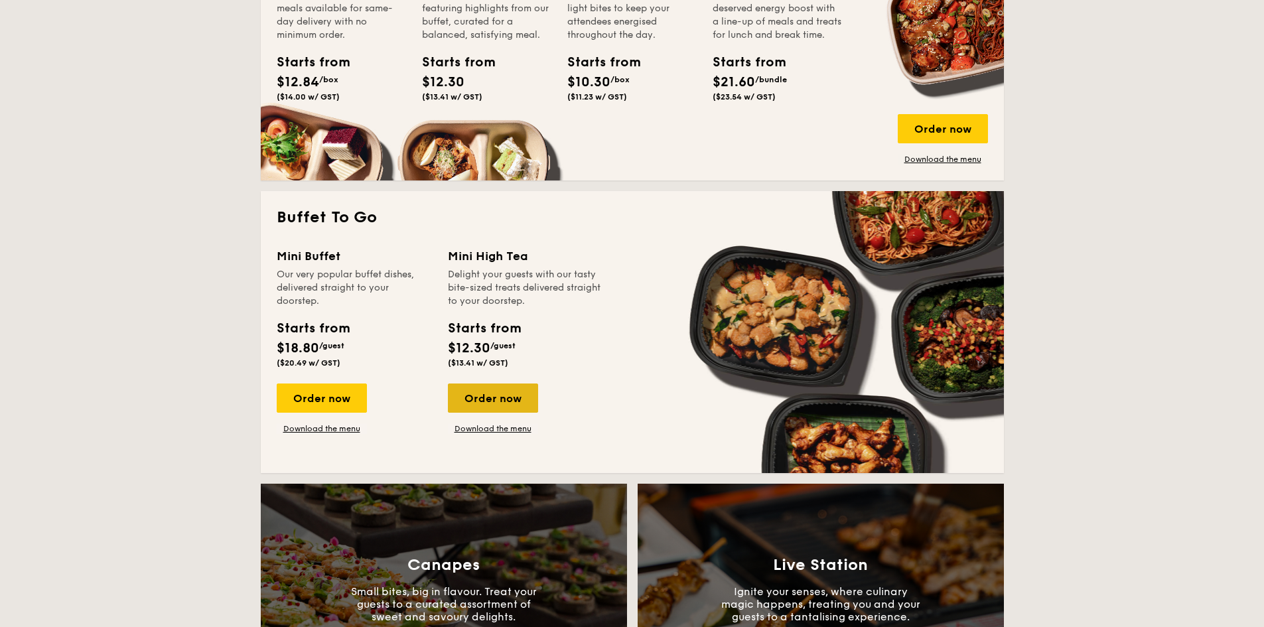
click at [508, 395] on div "Order now" at bounding box center [493, 398] width 90 height 29
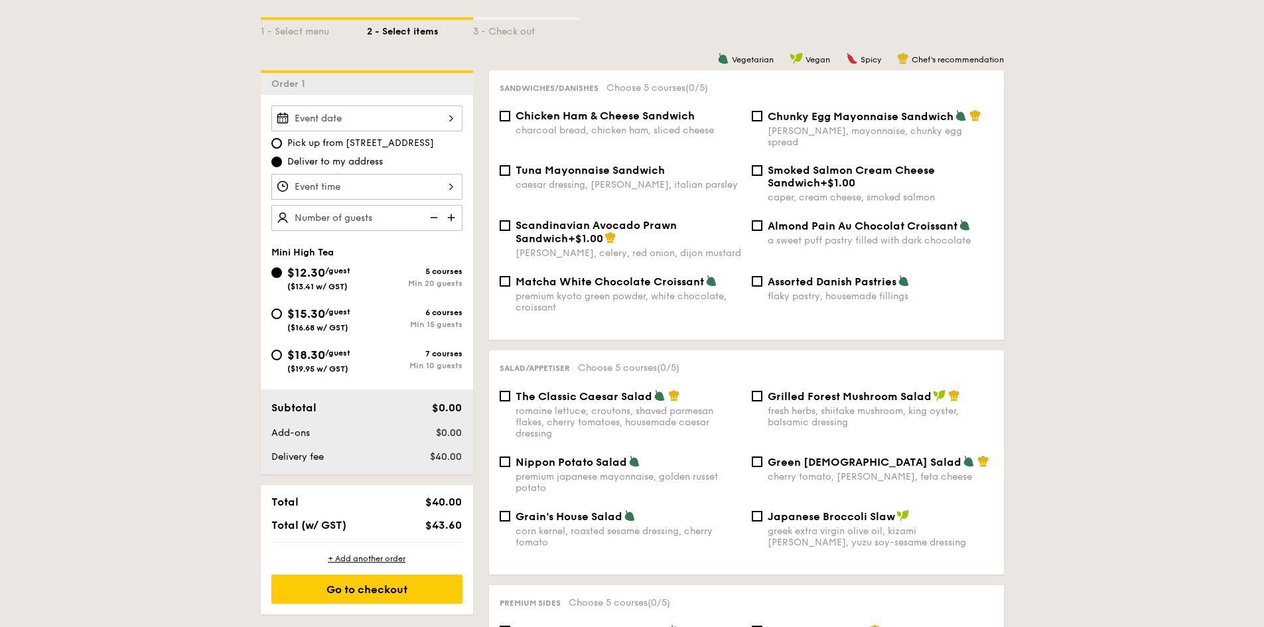
scroll to position [332, 0]
click at [666, 122] on div "Chicken Ham & Cheese Sandwich charcoal bread, chicken ham, sliced cheese" at bounding box center [629, 121] width 226 height 27
click at [510, 120] on input "Chicken Ham & Cheese Sandwich charcoal bread, chicken ham, sliced cheese" at bounding box center [505, 115] width 11 height 11
checkbox input "true"
click at [827, 114] on span "Chunky Egg Mayonnaise Sandwich" at bounding box center [861, 115] width 186 height 13
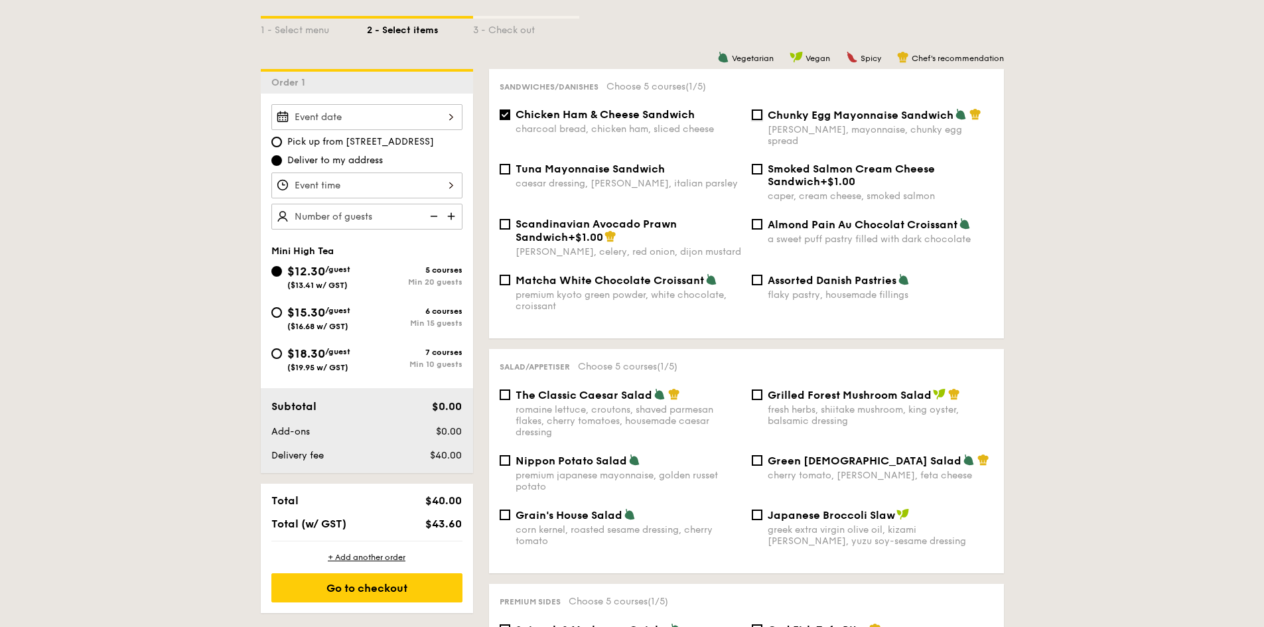
click at [763, 114] on input "Chunky Egg Mayonnaise Sandwich dijon mustard, mayonnaise, chunky egg spread" at bounding box center [757, 115] width 11 height 11
checkbox input "true"
click at [840, 220] on div "Almond Pain Au Chocolat Croissant a sweet puff pastry filled with dark chocolate" at bounding box center [881, 231] width 226 height 27
click at [763, 220] on input "Almond Pain Au Chocolat Croissant a sweet puff pastry filled with dark chocolate" at bounding box center [757, 224] width 11 height 11
checkbox input "true"
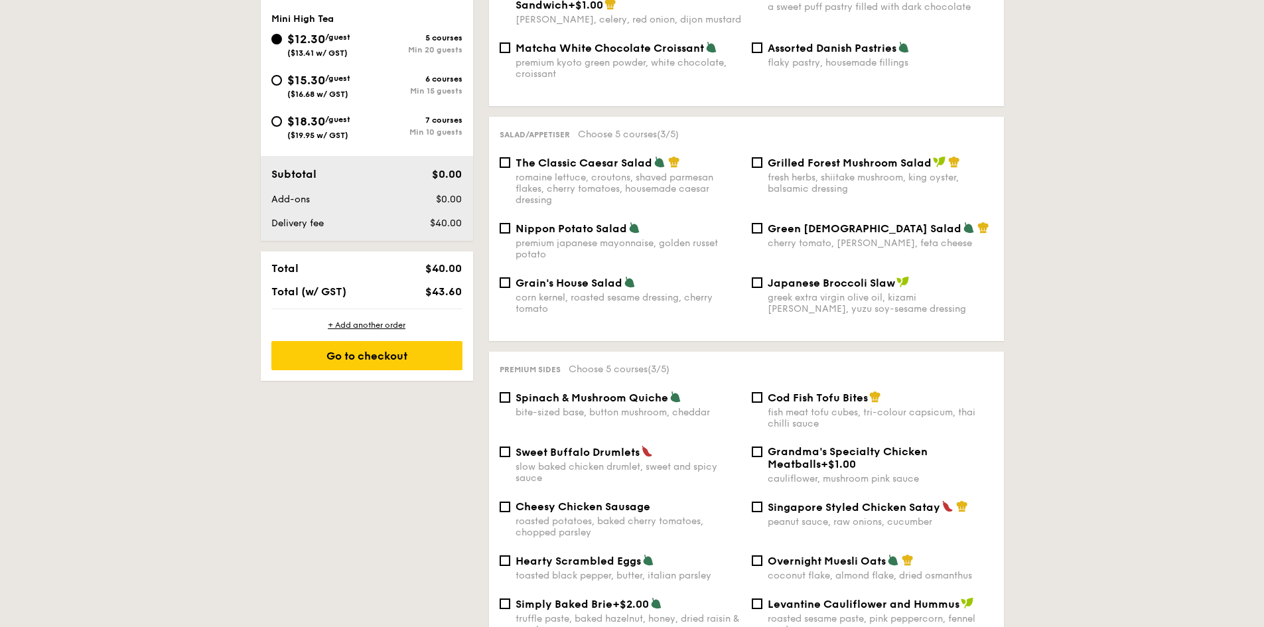
scroll to position [597, 0]
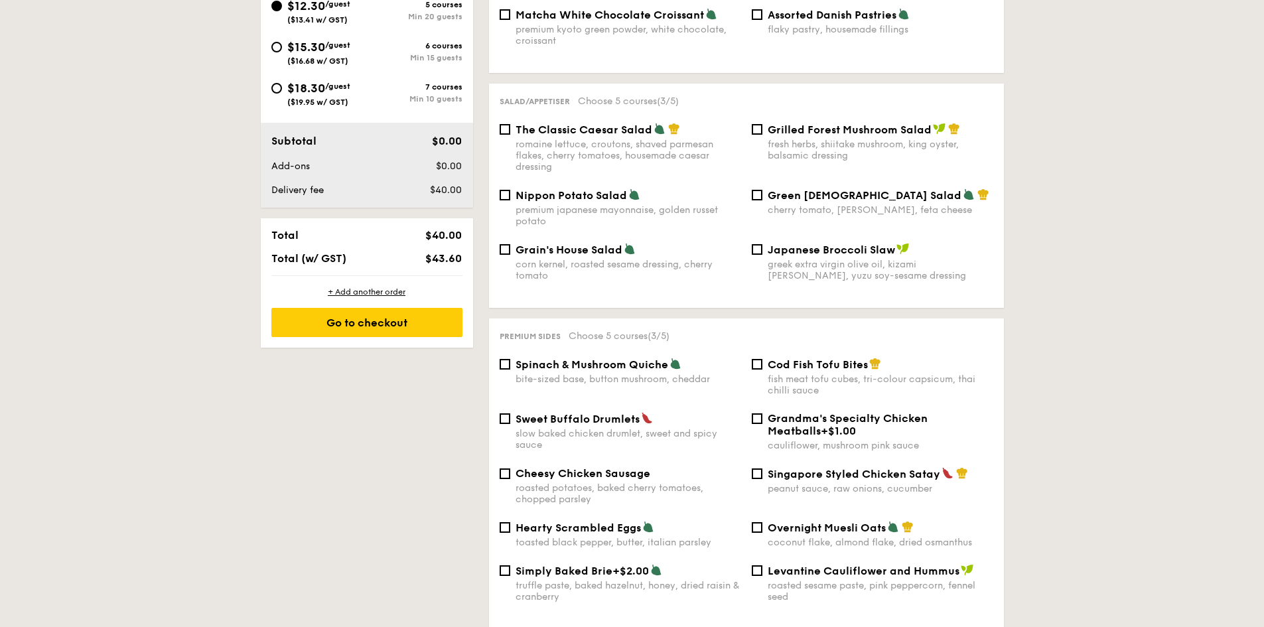
click at [637, 360] on div "Spinach & Mushroom Quiche bite-sized base, button mushroom, cheddar" at bounding box center [629, 371] width 226 height 27
click at [510, 360] on input "Spinach & Mushroom Quiche bite-sized base, button mushroom, cheddar" at bounding box center [505, 364] width 11 height 11
checkbox input "true"
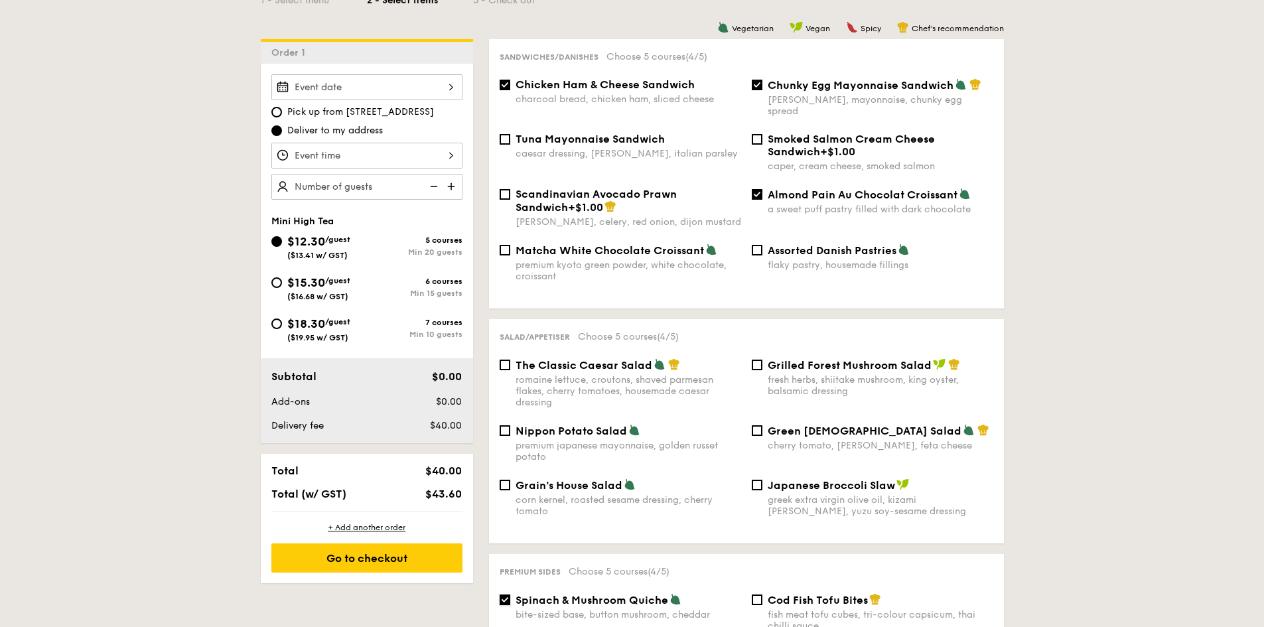
scroll to position [332, 0]
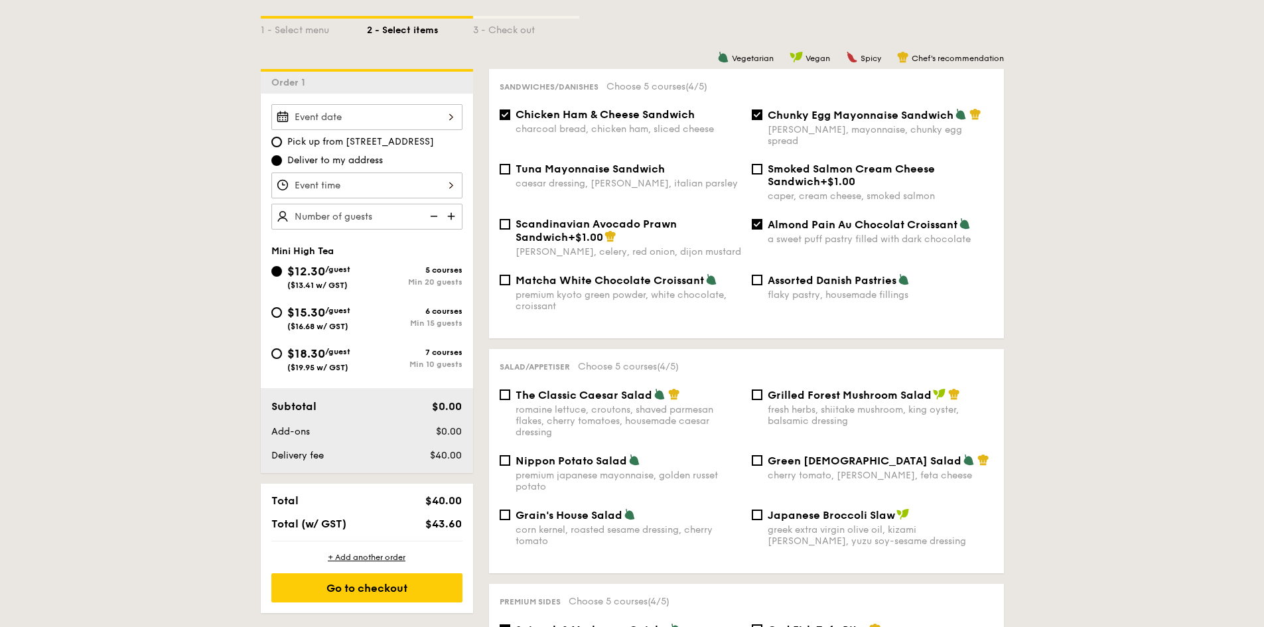
click at [592, 276] on div "Matcha White Chocolate Croissant premium kyoto green powder, white chocolate, c…" at bounding box center [629, 292] width 226 height 38
click at [510, 276] on input "Matcha White Chocolate Croissant premium kyoto green powder, white chocolate, c…" at bounding box center [505, 280] width 11 height 11
checkbox input "true"
click at [757, 219] on input "Almond Pain Au Chocolat Croissant a sweet puff pastry filled with dark chocolate" at bounding box center [757, 224] width 11 height 11
checkbox input "false"
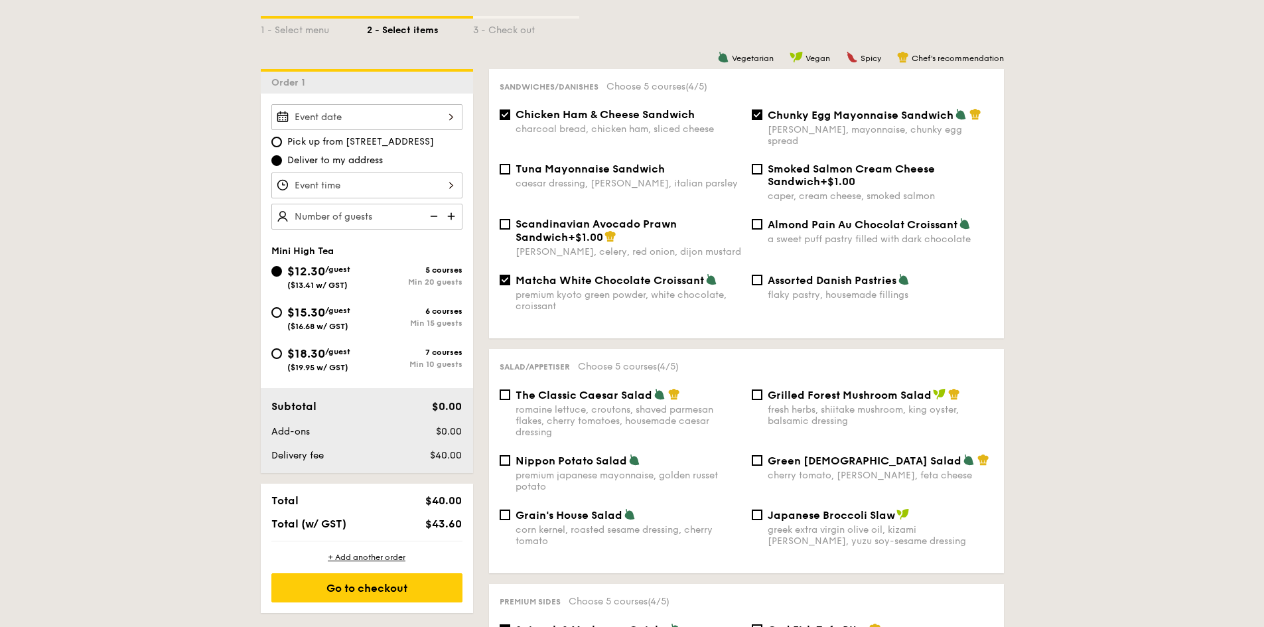
click at [765, 273] on div "Assorted Danish Pastries flaky pastry, housemade fillings" at bounding box center [873, 286] width 252 height 27
click at [758, 275] on input "Assorted Danish Pastries flaky pastry, housemade fillings" at bounding box center [757, 280] width 11 height 11
checkbox input "true"
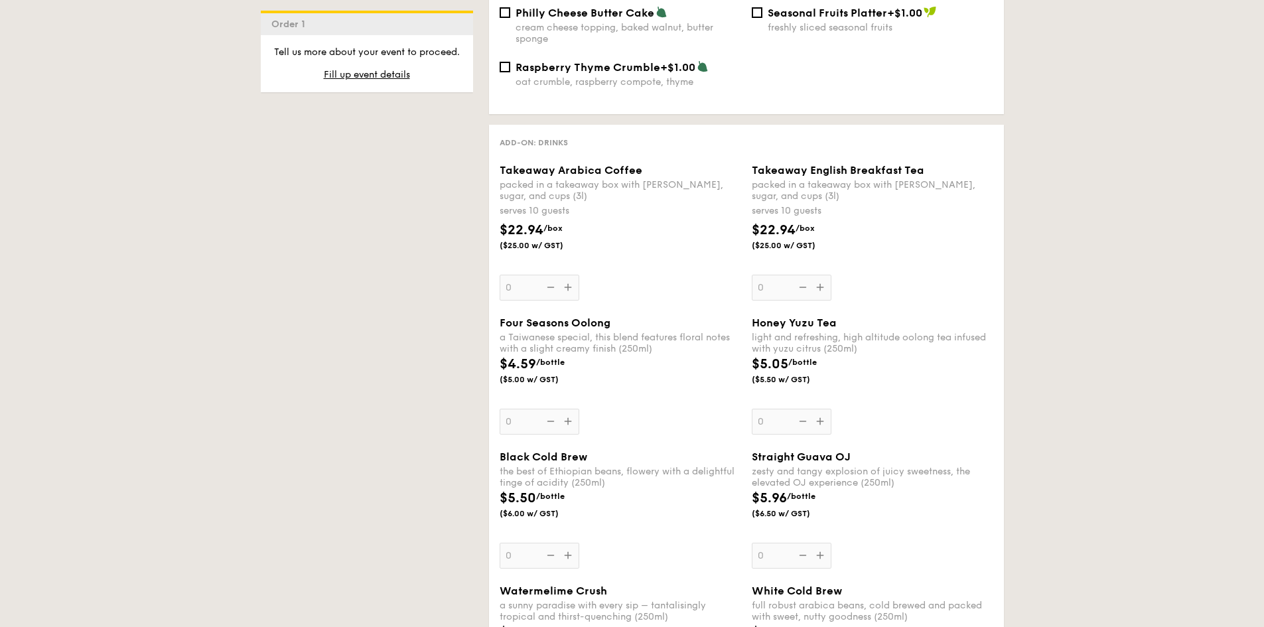
scroll to position [1679, 0]
click at [568, 277] on div "Takeaway Arabica Coffee packed in a takeaway box with creamer, sugar, and cups …" at bounding box center [621, 231] width 242 height 137
click at [568, 277] on input "0" at bounding box center [540, 287] width 80 height 26
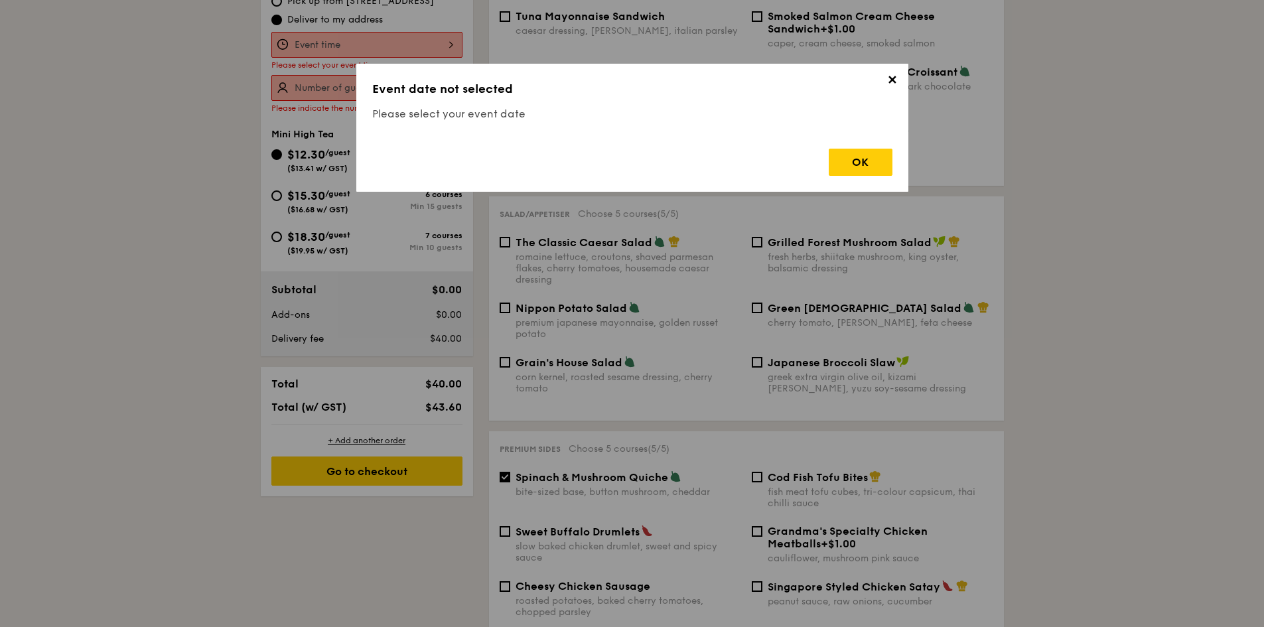
scroll to position [381, 0]
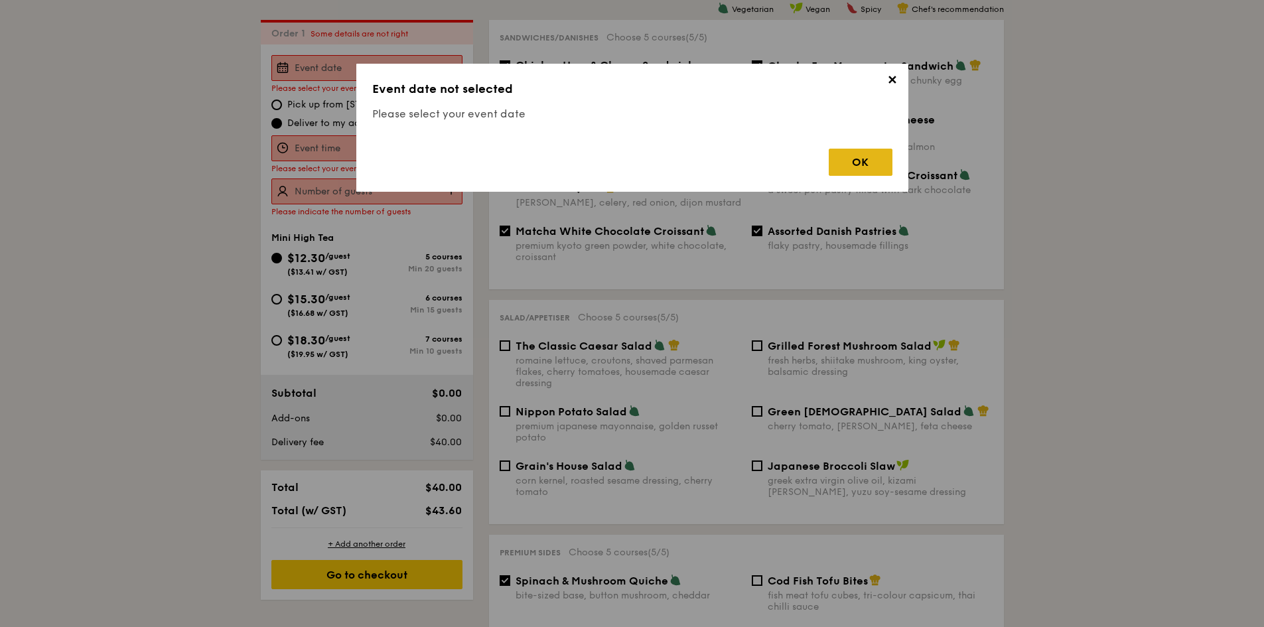
click at [849, 160] on div "OK" at bounding box center [861, 162] width 64 height 27
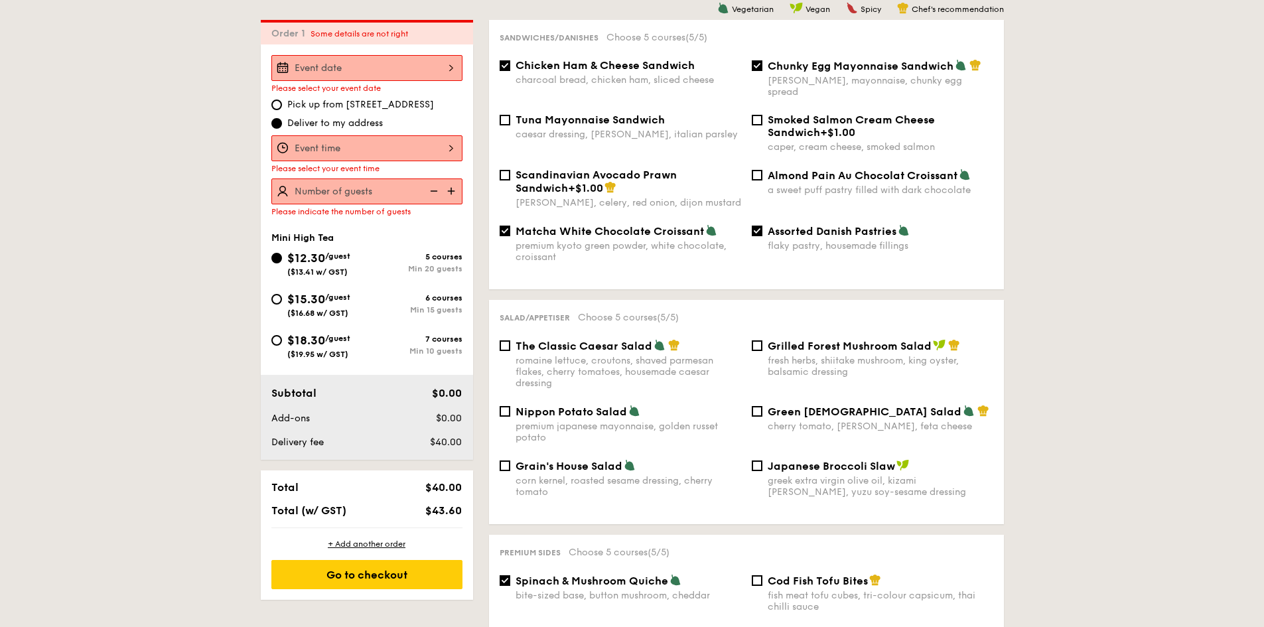
click at [318, 68] on div at bounding box center [366, 68] width 191 height 26
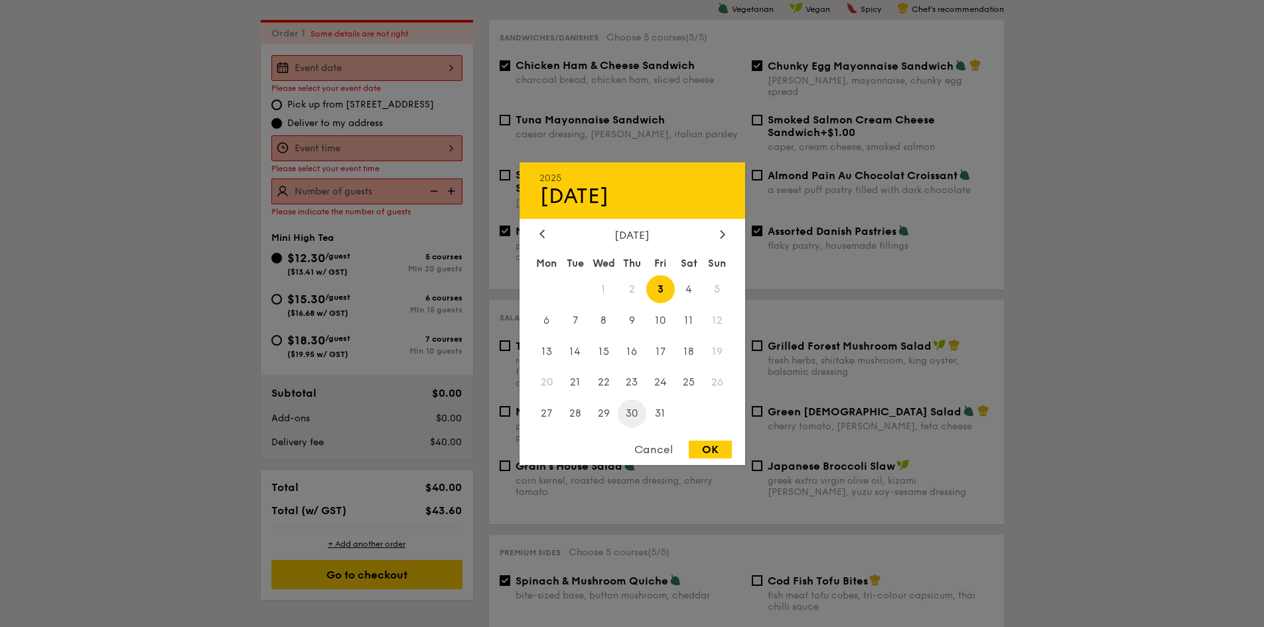
click at [633, 411] on span "30" at bounding box center [632, 414] width 29 height 29
click at [706, 453] on div "OK" at bounding box center [710, 450] width 43 height 18
type input "[DATE]"
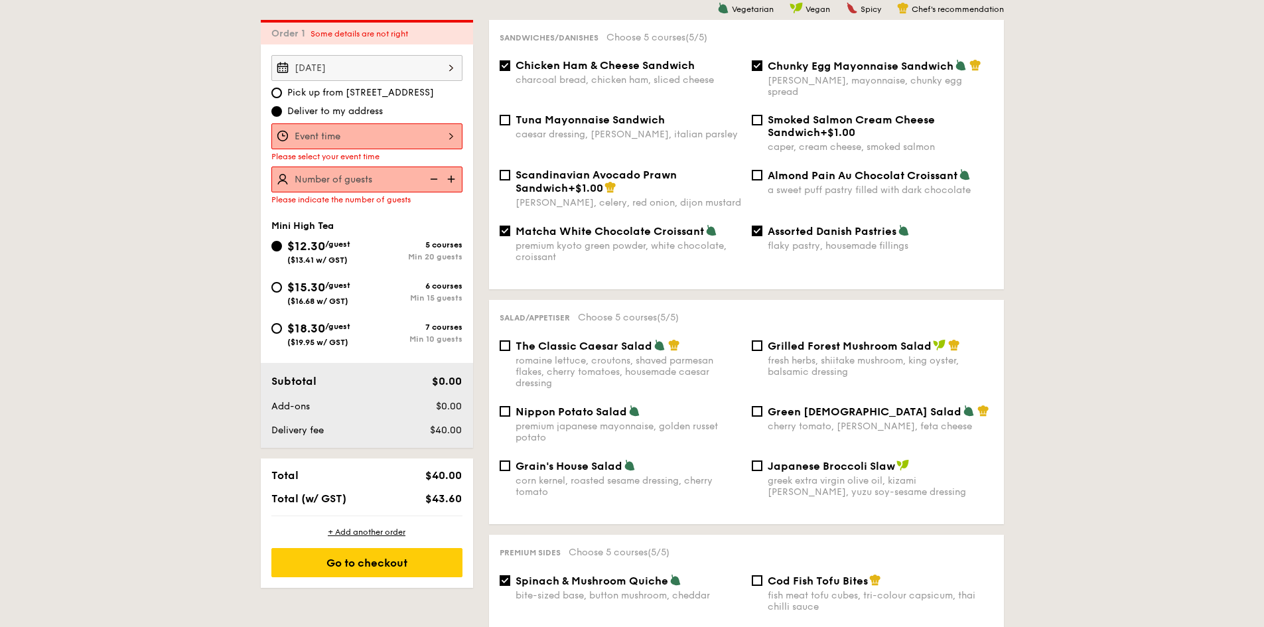
click at [404, 126] on div at bounding box center [366, 136] width 191 height 26
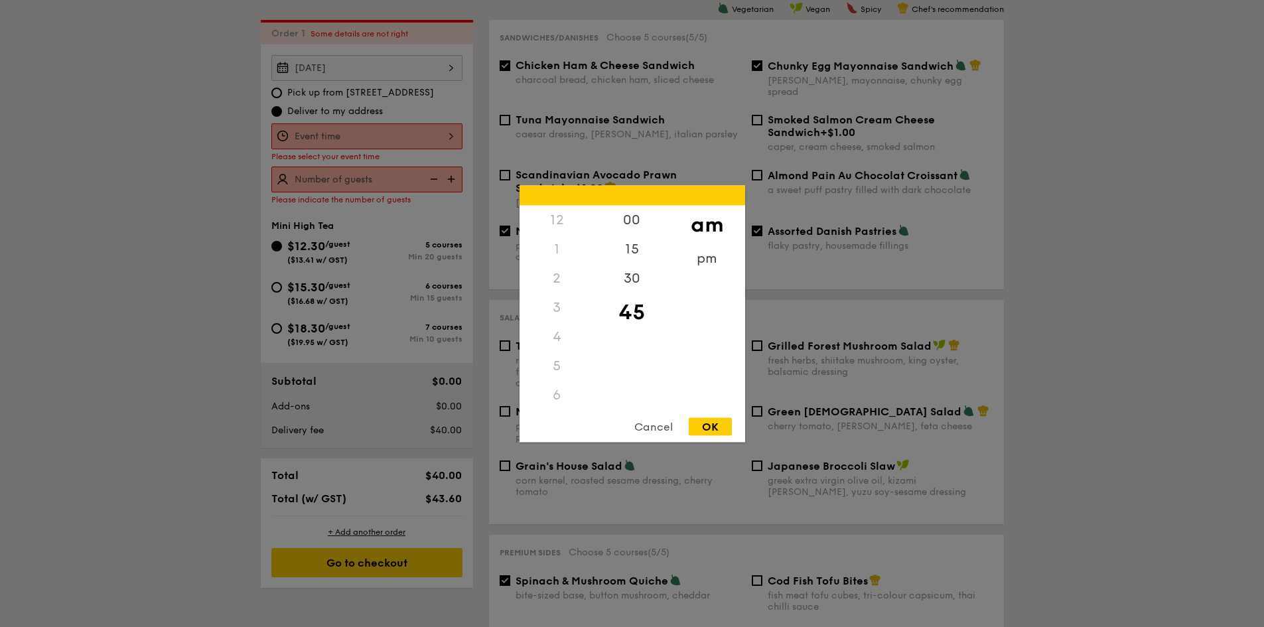
scroll to position [117, 0]
drag, startPoint x: 635, startPoint y: 318, endPoint x: 623, endPoint y: 370, distance: 53.8
click at [625, 386] on div "00 15 30 45" at bounding box center [632, 306] width 75 height 202
click at [627, 211] on div "00" at bounding box center [632, 224] width 75 height 38
click at [720, 425] on div "OK" at bounding box center [710, 427] width 43 height 18
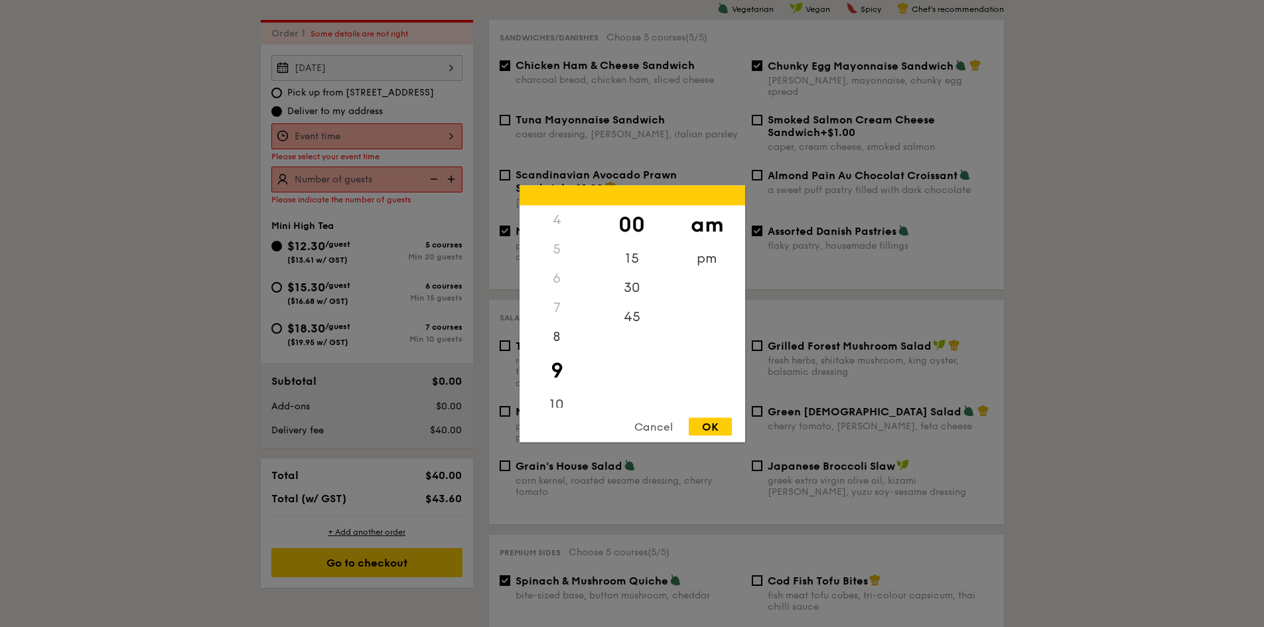
type input "9:00AM"
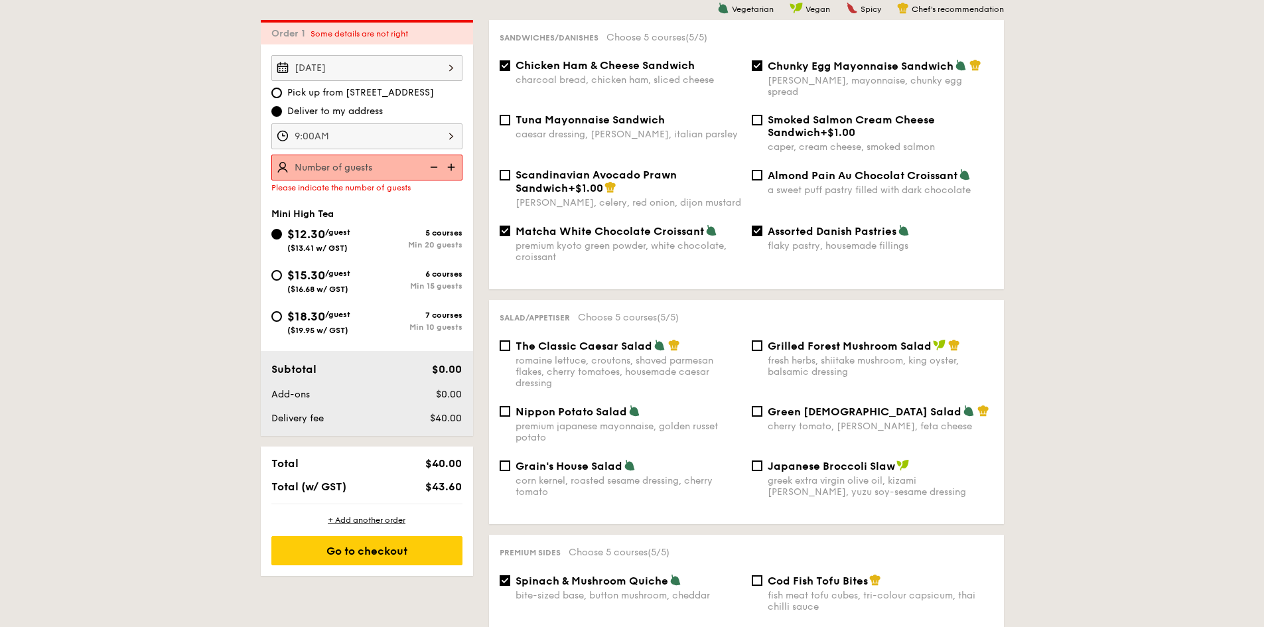
click at [455, 166] on img at bounding box center [453, 167] width 20 height 25
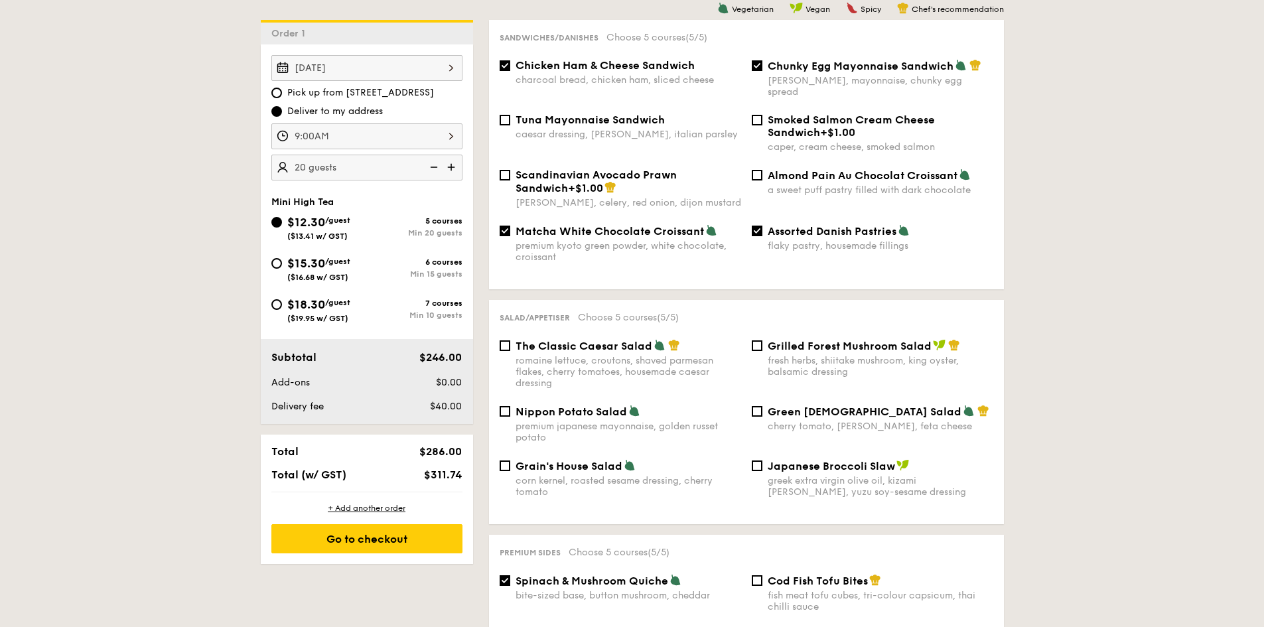
click at [455, 166] on img at bounding box center [453, 167] width 20 height 25
type input "35 guests"
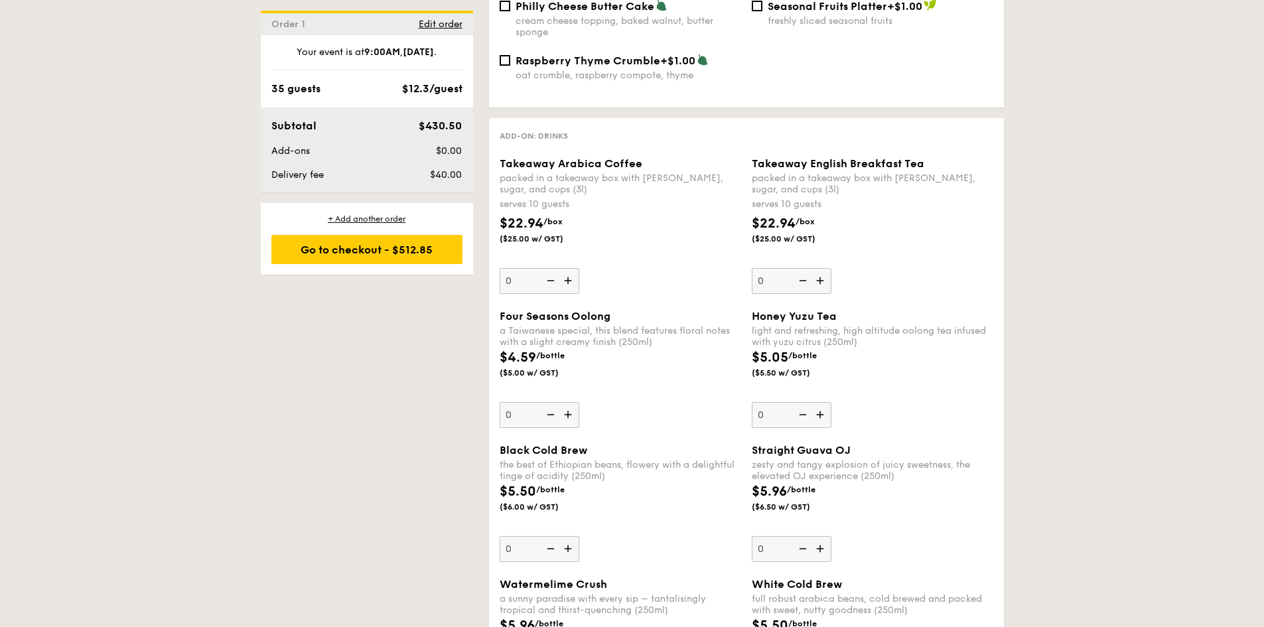
scroll to position [1642, 0]
click at [568, 268] on img at bounding box center [570, 280] width 20 height 25
click at [568, 268] on input "0" at bounding box center [540, 281] width 80 height 26
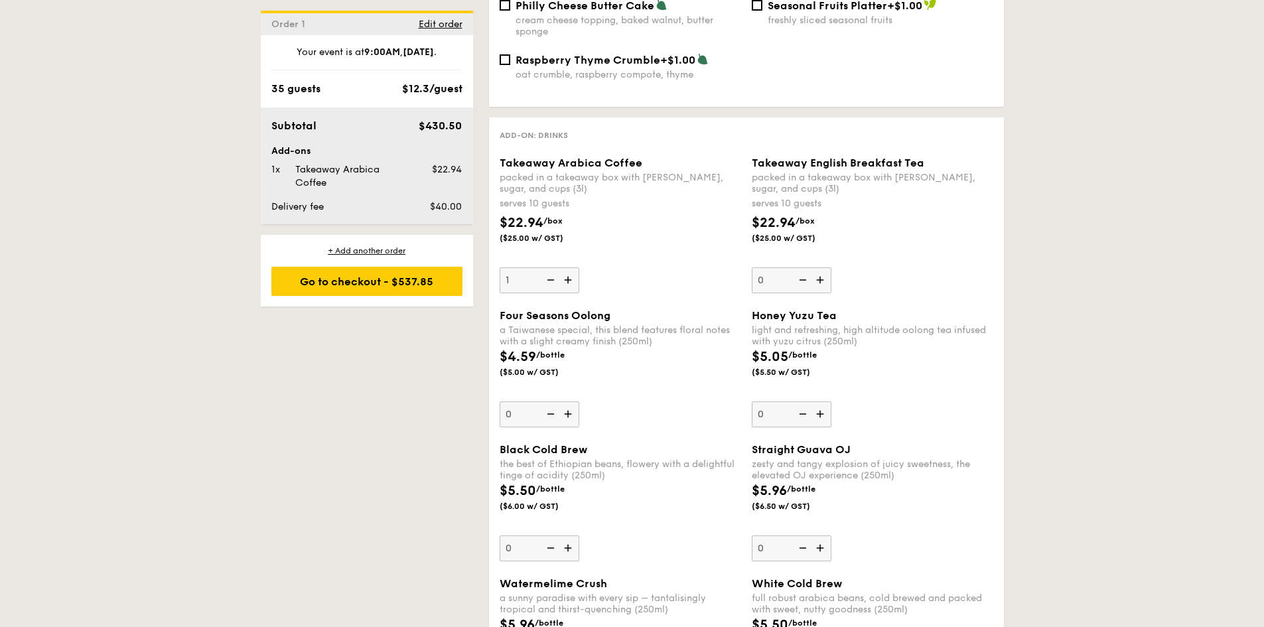
click at [568, 268] on img at bounding box center [570, 280] width 20 height 25
click at [568, 268] on input "1" at bounding box center [540, 281] width 80 height 26
type input "2"
